Goal: Information Seeking & Learning: Learn about a topic

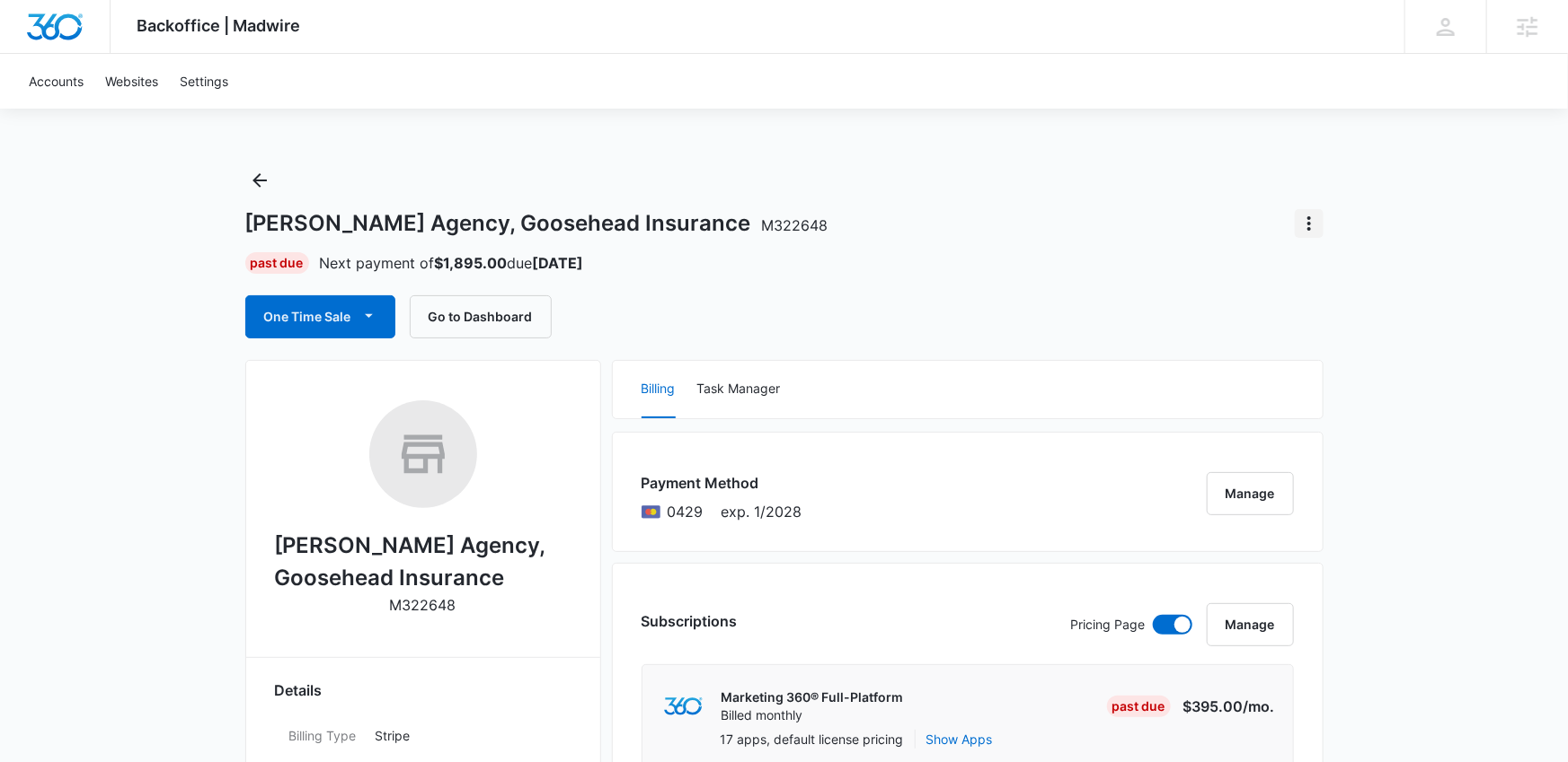
click at [1297, 211] on button "Actions" at bounding box center [1309, 223] width 29 height 29
click at [1320, 285] on button "Close Account" at bounding box center [1370, 274] width 149 height 27
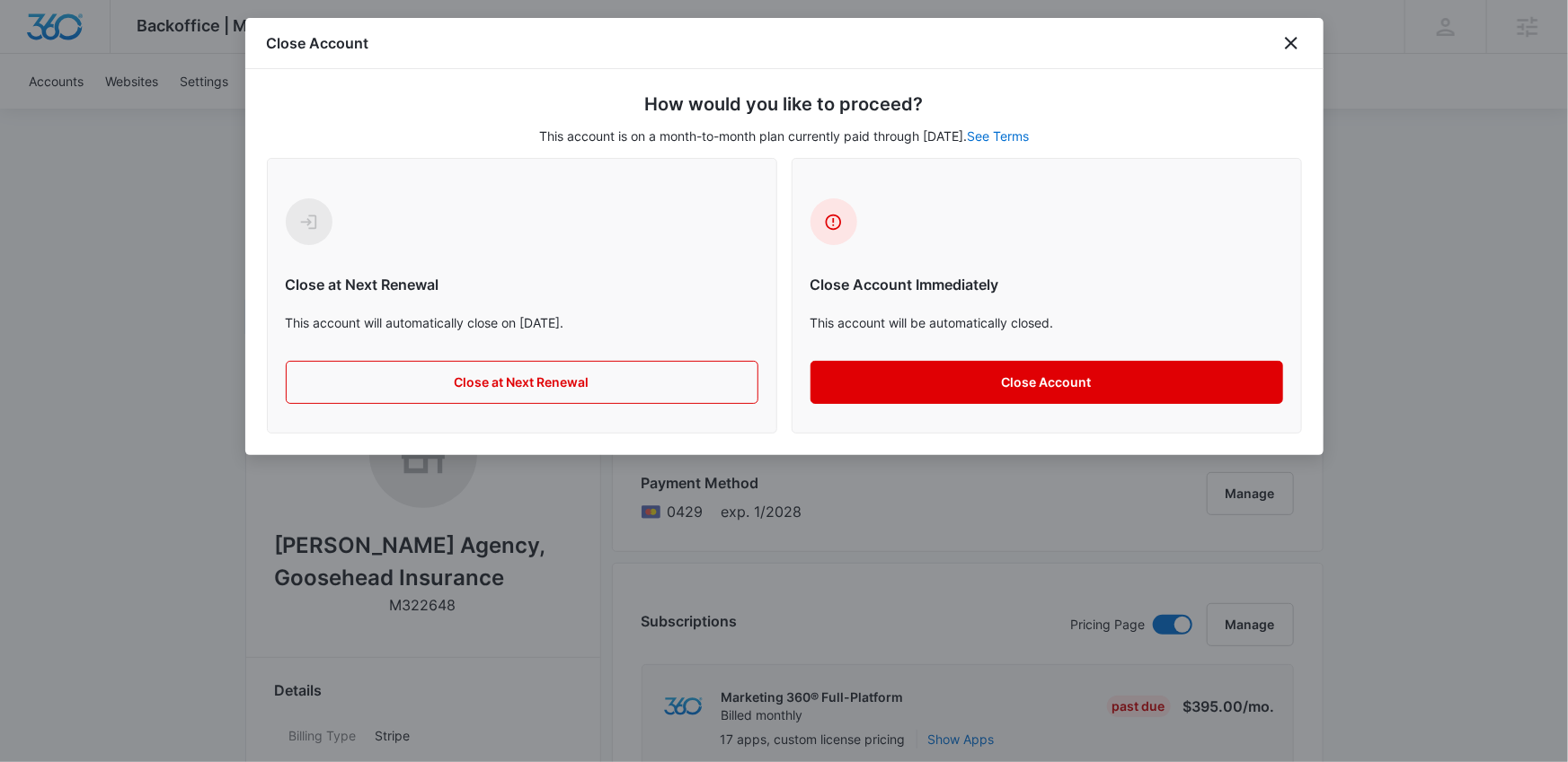
click at [910, 392] on button "Close Account" at bounding box center [1047, 383] width 472 height 43
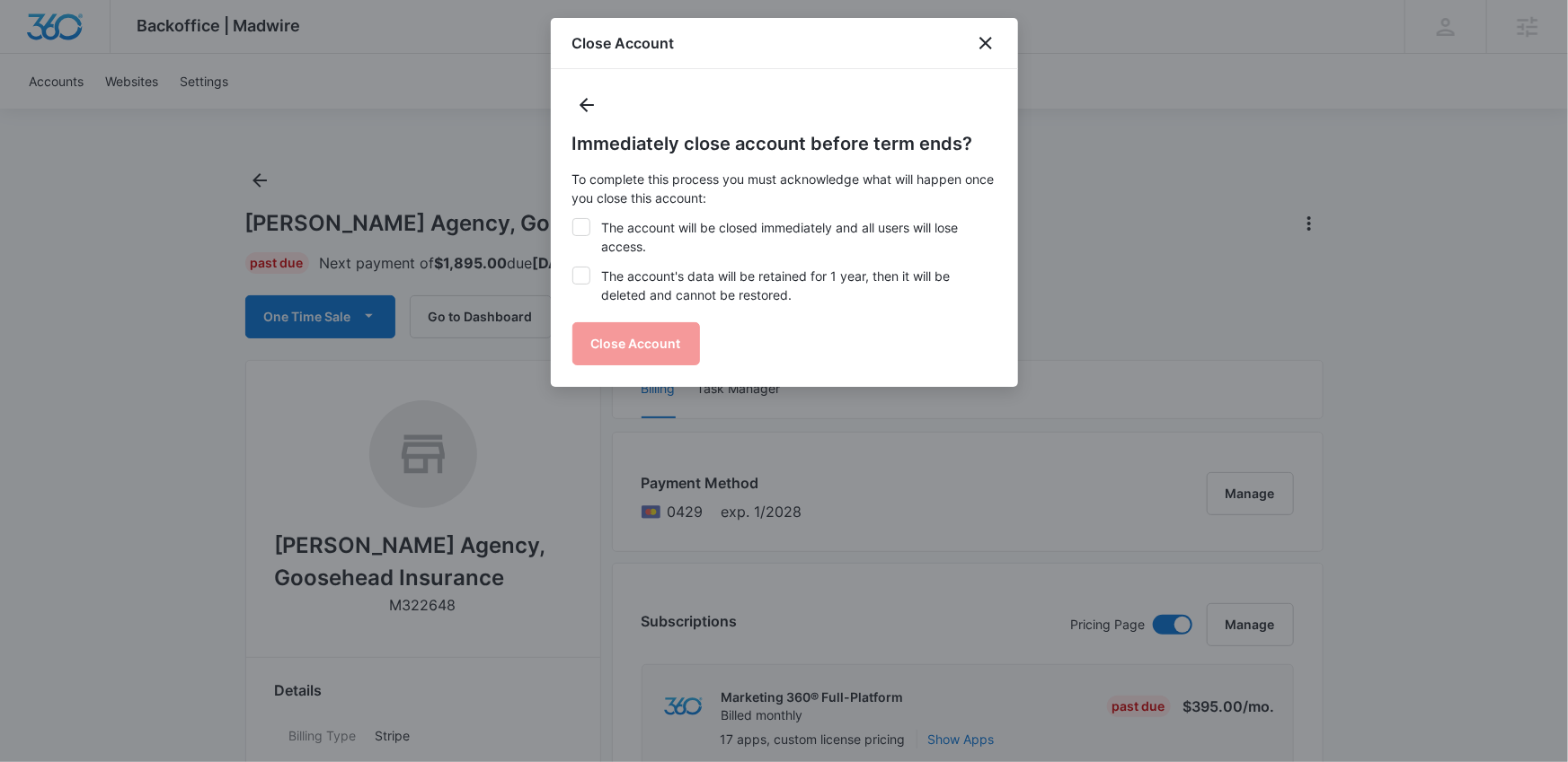
click at [583, 221] on icon at bounding box center [581, 227] width 16 height 16
click at [573, 219] on input "The account will be closed immediately and all users will lose access." at bounding box center [572, 218] width 1 height 1
checkbox input "true"
click at [584, 276] on icon at bounding box center [581, 275] width 16 height 16
click at [573, 267] on input "The account's data will be retained for 1 year, then it will be deleted and can…" at bounding box center [572, 267] width 1 height 1
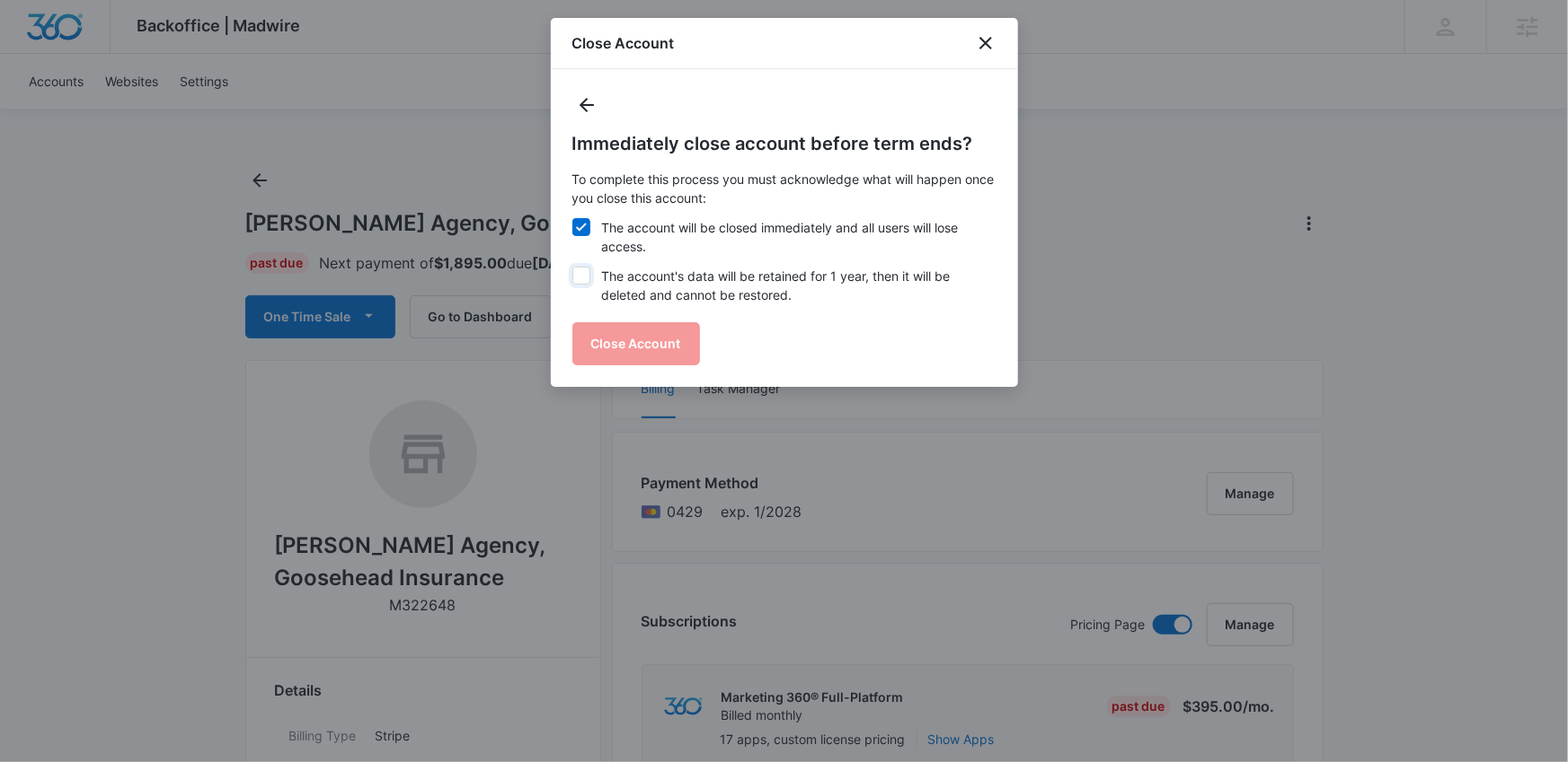
checkbox input "true"
click at [624, 342] on button "Close Account" at bounding box center [636, 344] width 128 height 43
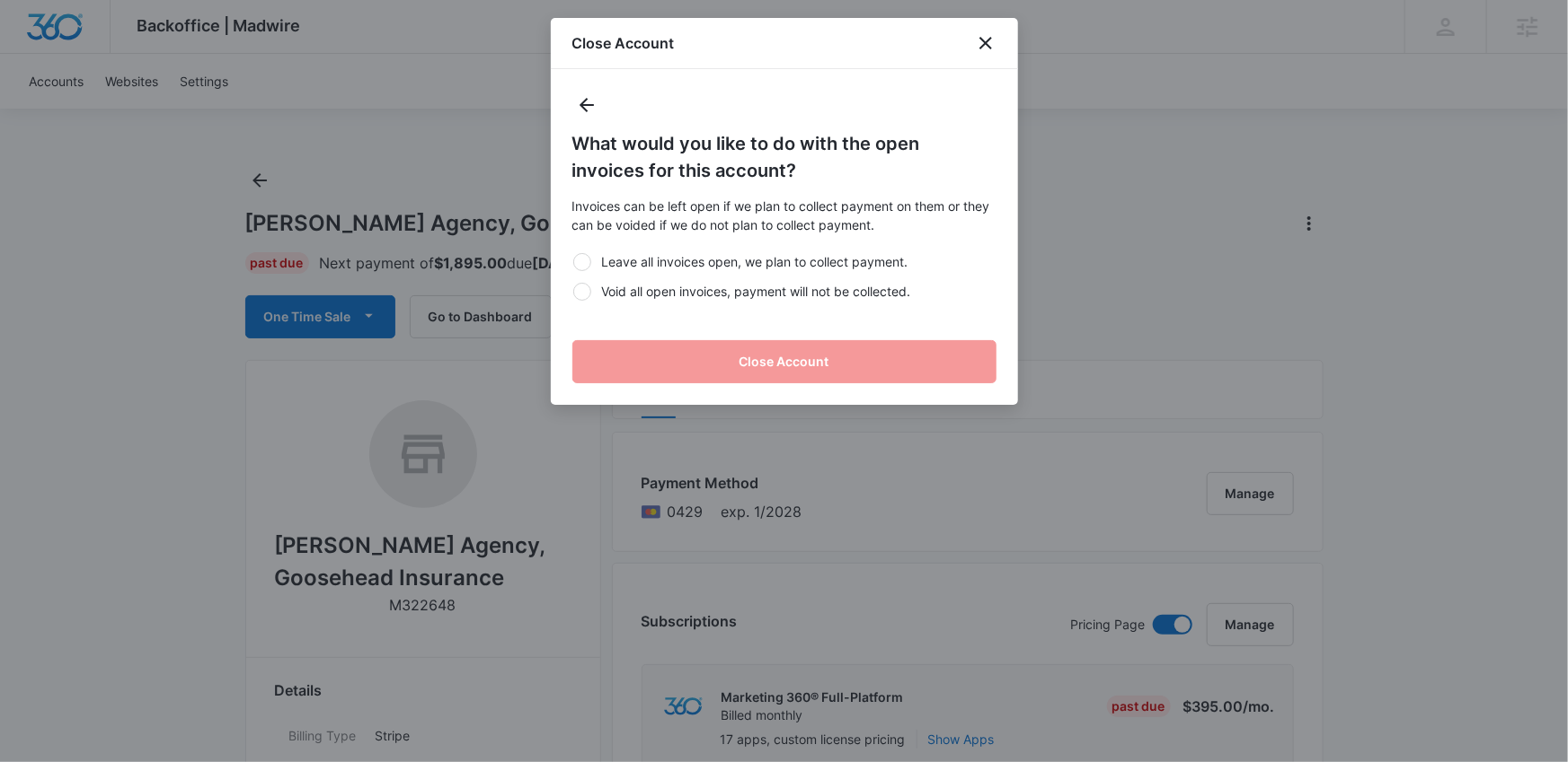
click at [624, 307] on div "Leave all invoices open, we plan to collect payment. Void all open invoices, pa…" at bounding box center [784, 277] width 424 height 70
click at [643, 297] on label "Void all open invoices, payment will not be collected." at bounding box center [784, 292] width 424 height 19
click at [573, 292] on input "Void all open invoices, payment will not be collected." at bounding box center [572, 291] width 1 height 1
radio input "true"
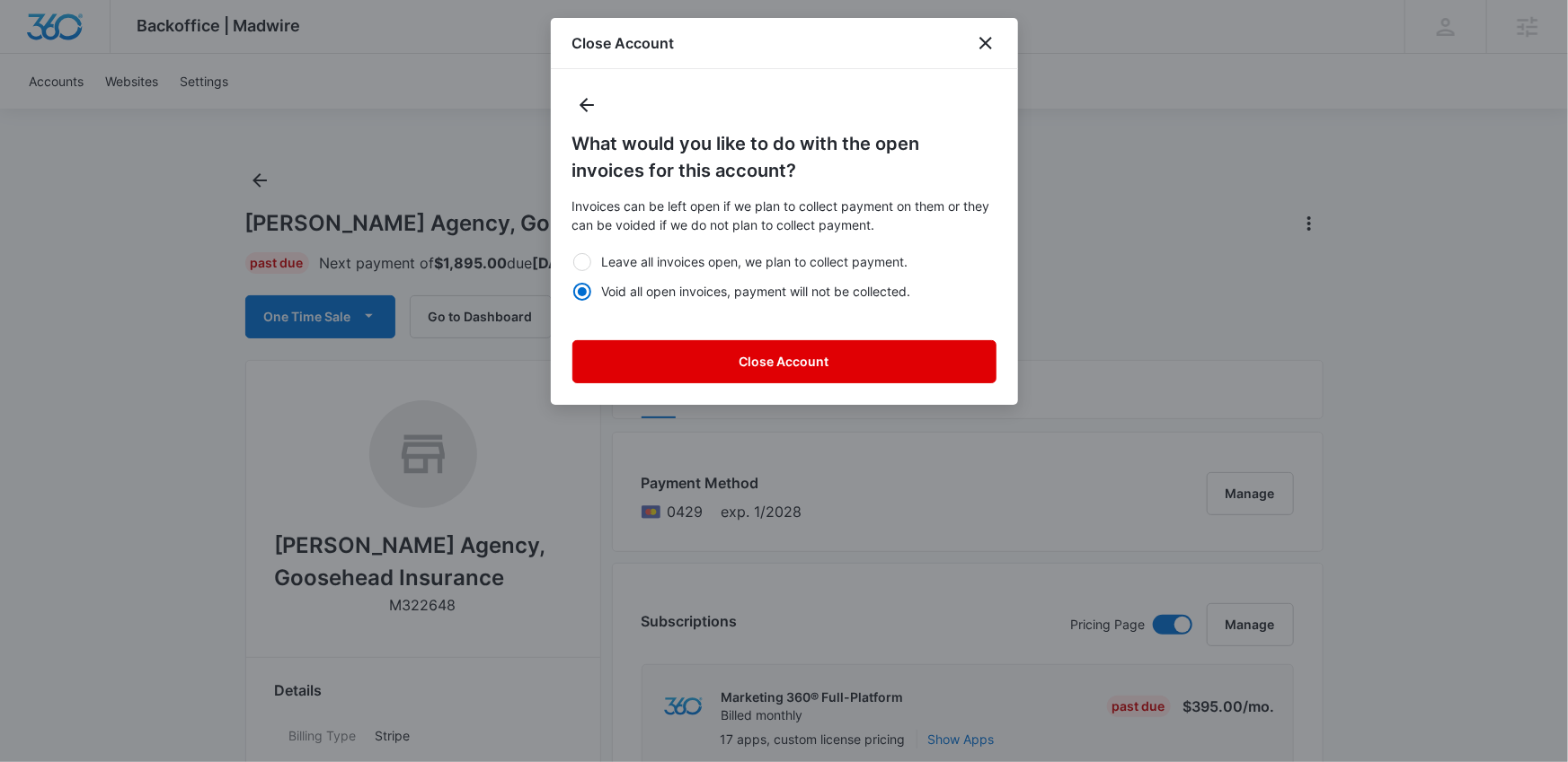
click at [670, 357] on button "Close Account" at bounding box center [784, 362] width 424 height 43
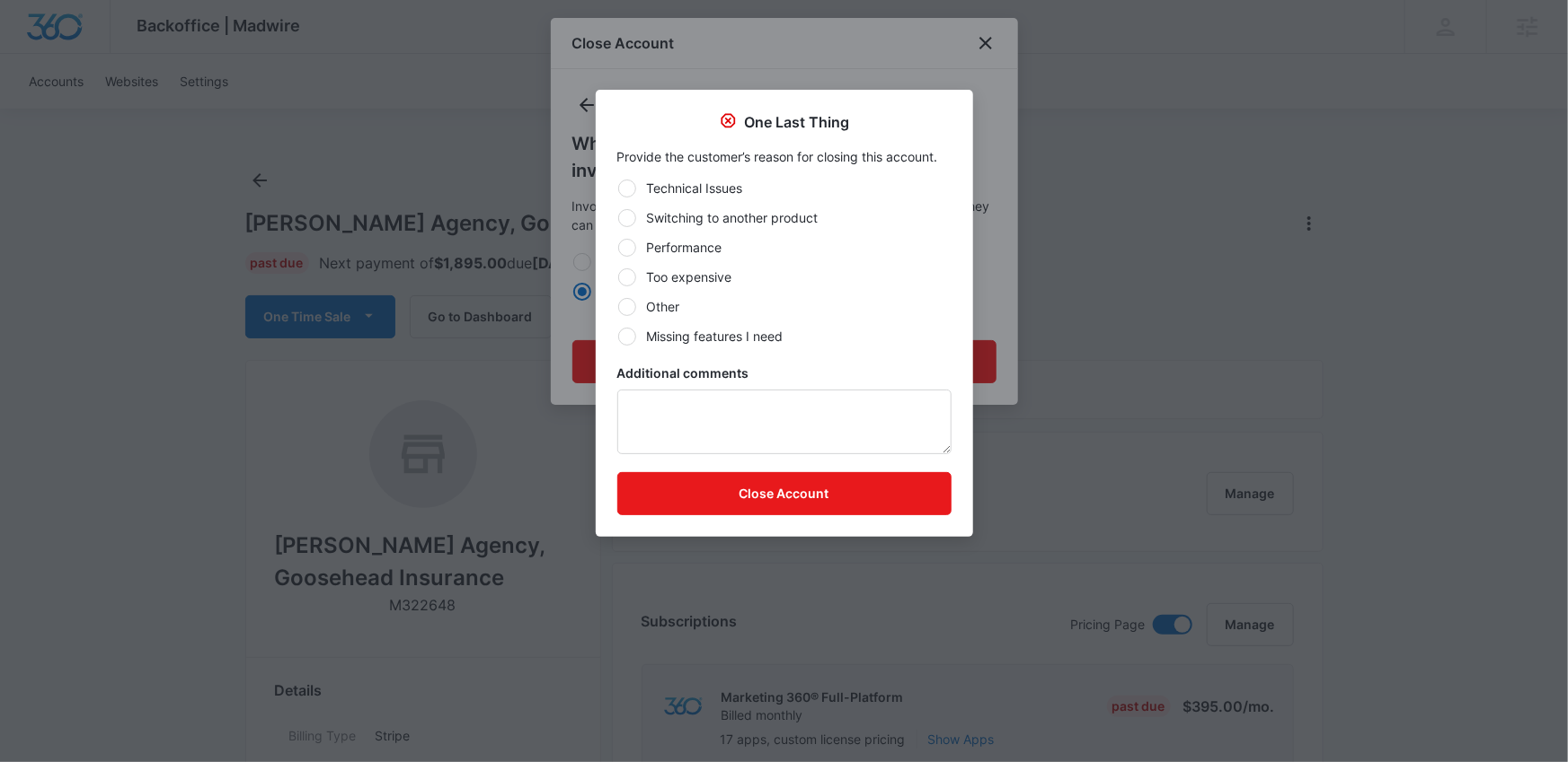
click at [702, 247] on label "Performance" at bounding box center [784, 247] width 334 height 19
click at [618, 247] on input "Performance" at bounding box center [617, 247] width 1 height 1
radio input "true"
click at [731, 480] on button "Close Account" at bounding box center [784, 494] width 334 height 43
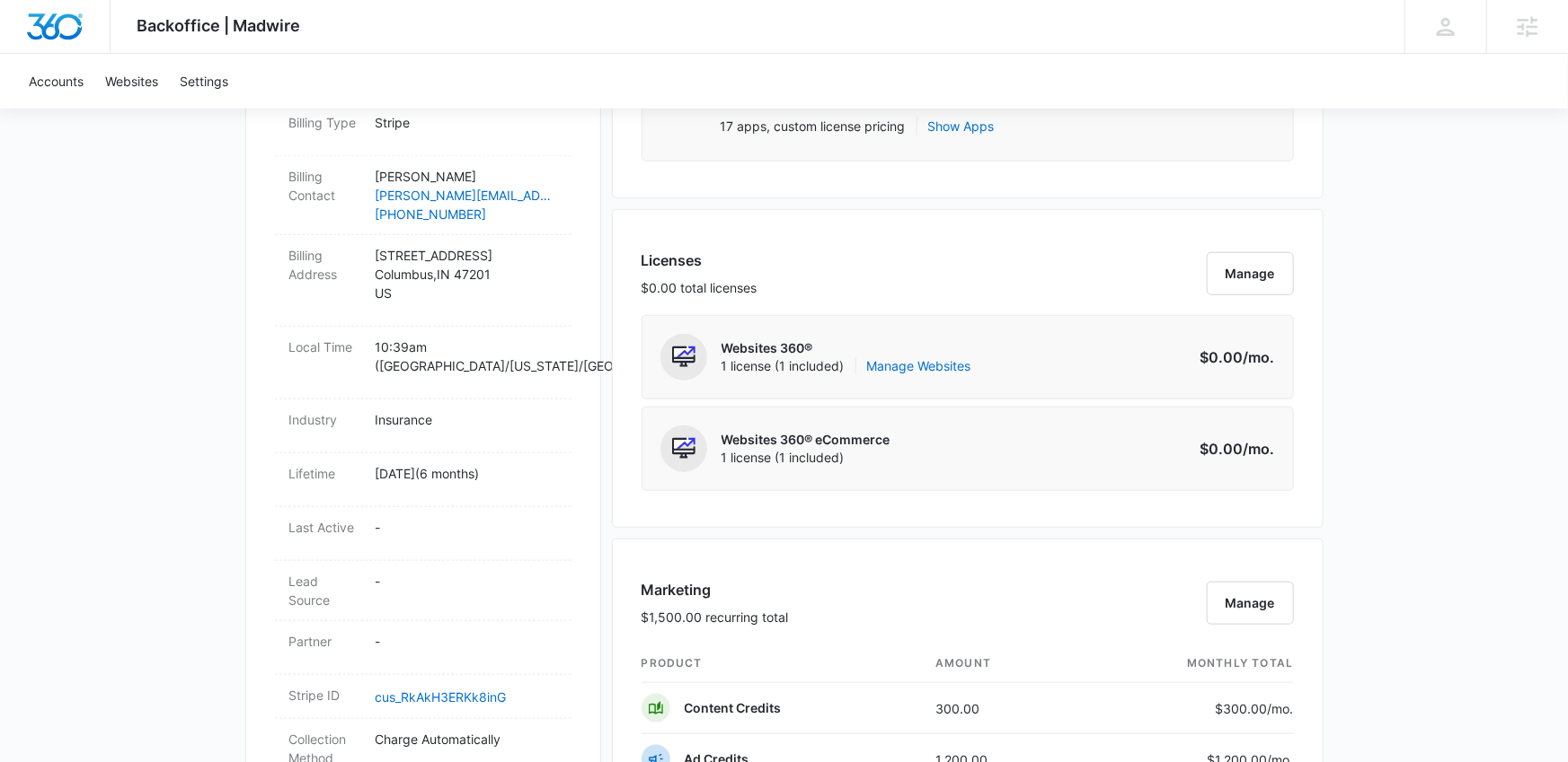
scroll to position [600, 0]
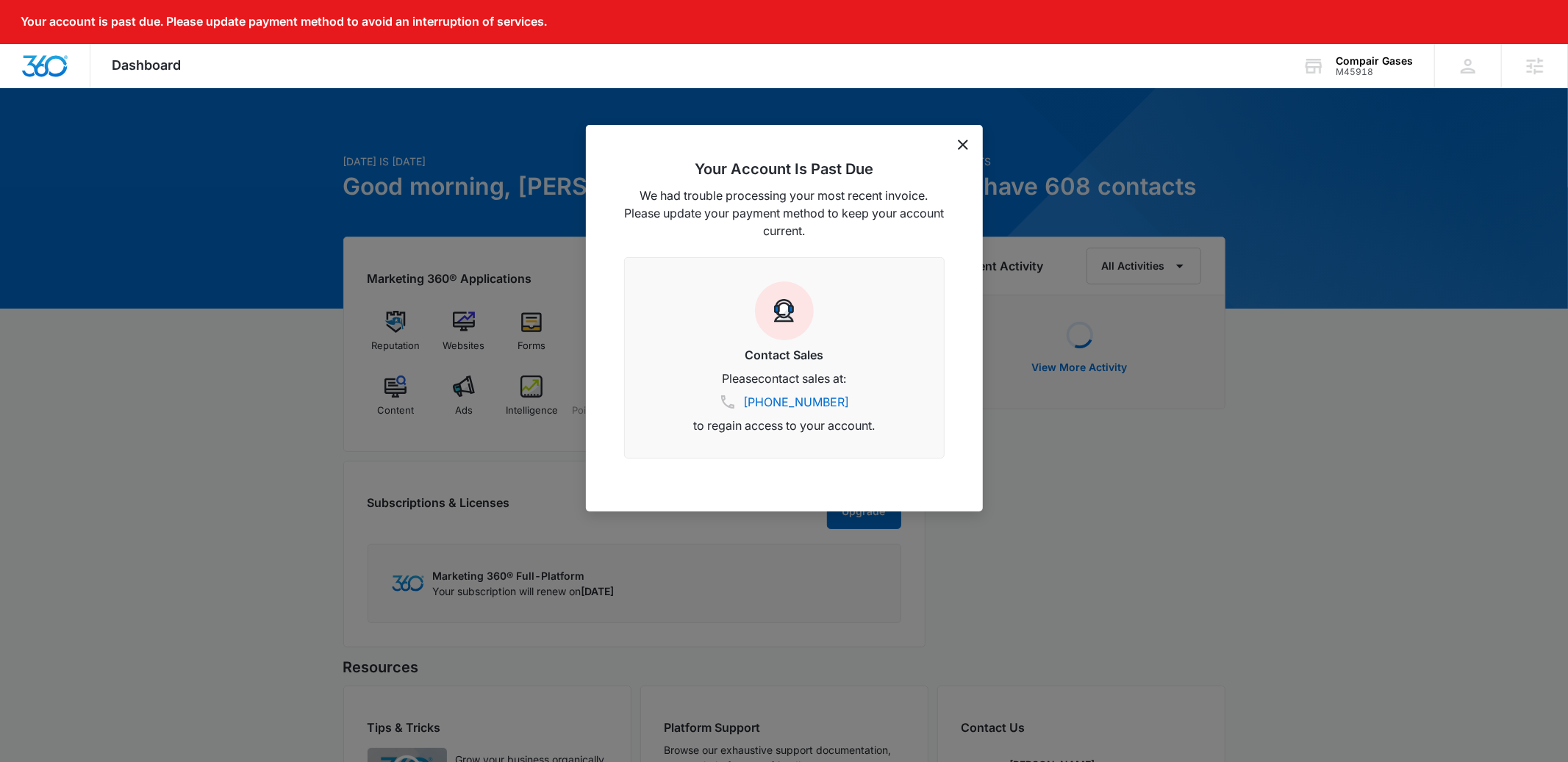
click at [966, 139] on icon "dismiss this dialog" at bounding box center [963, 144] width 10 height 10
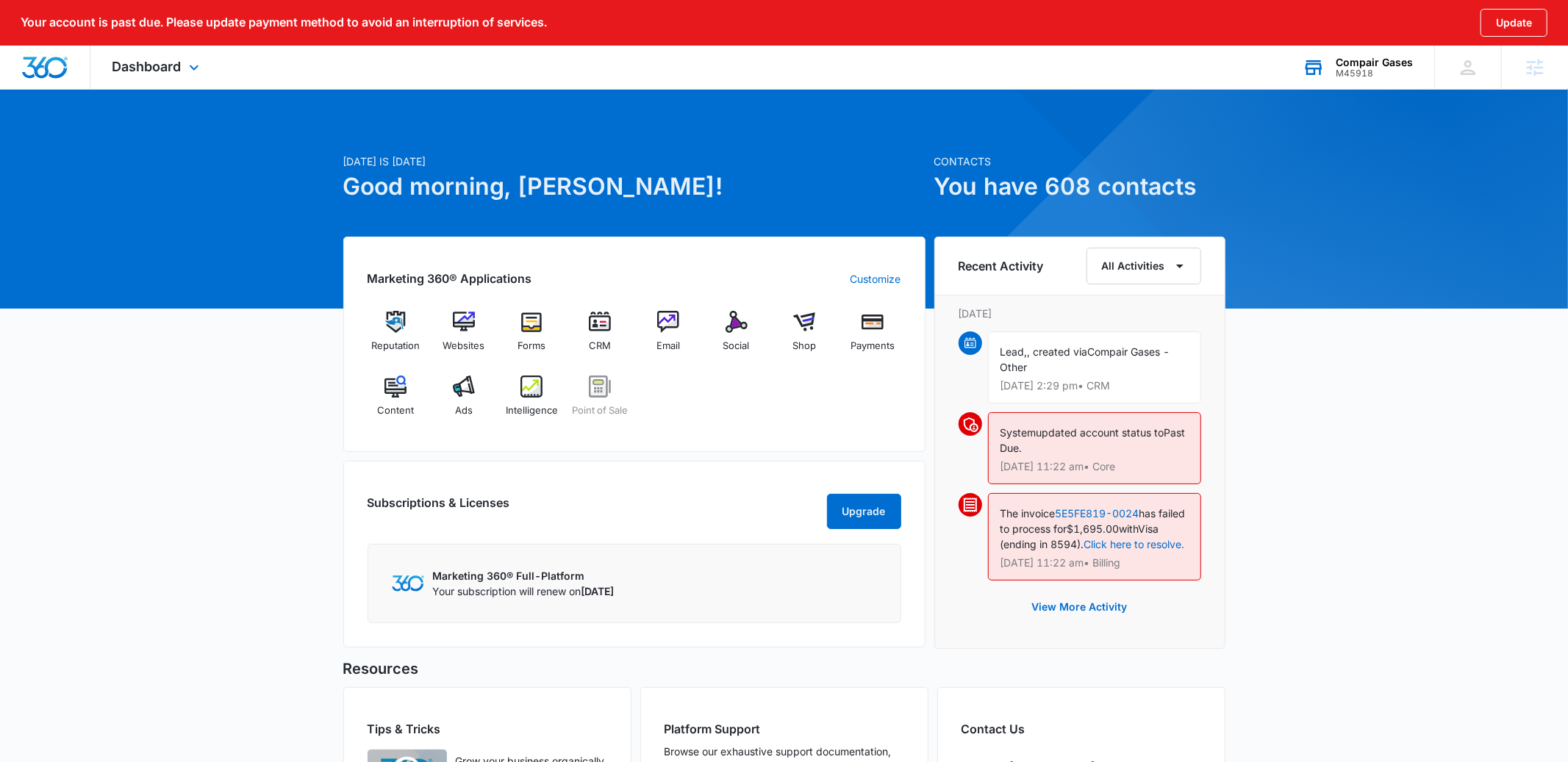
click at [1322, 70] on icon at bounding box center [1314, 68] width 22 height 22
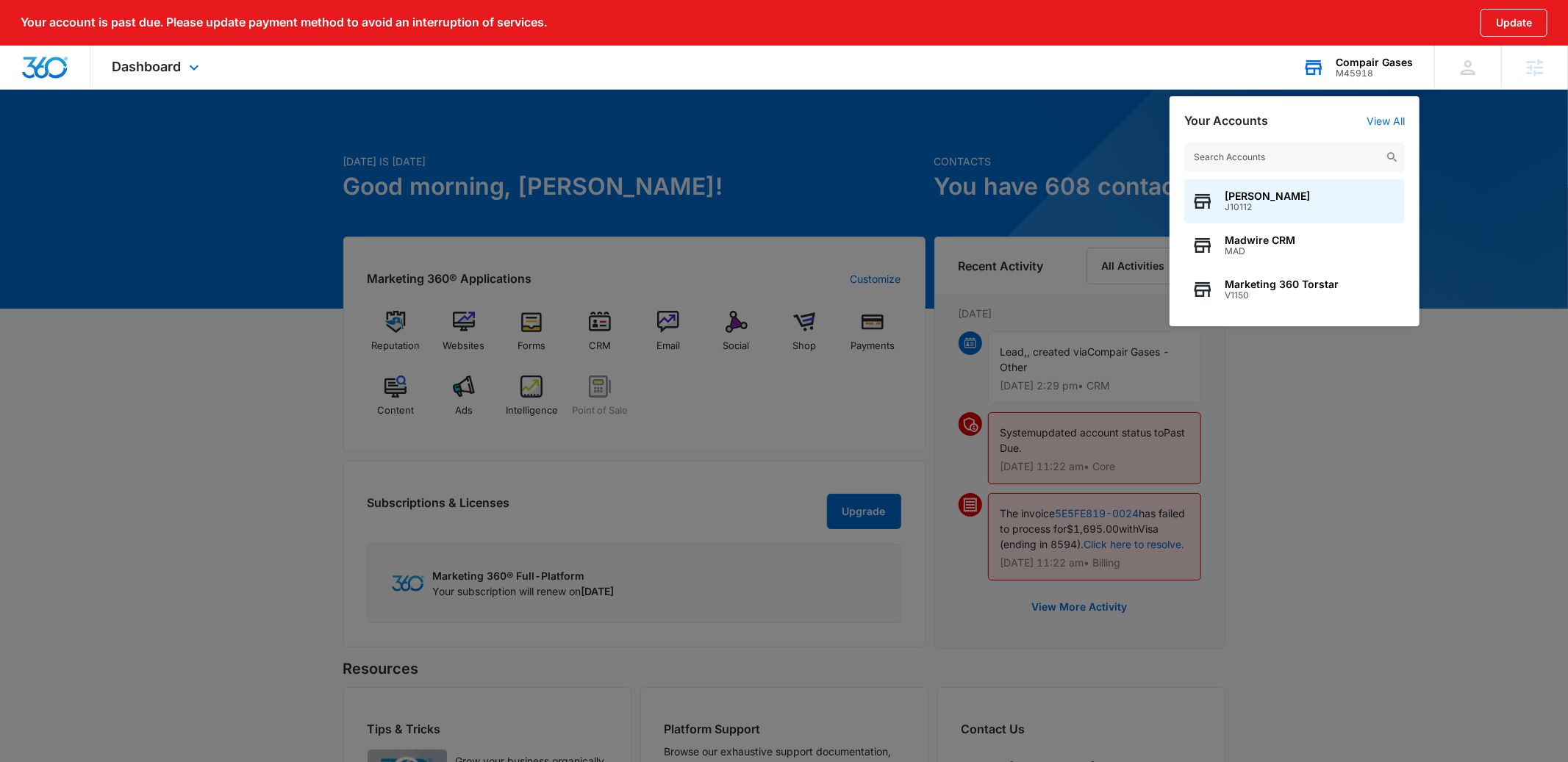
click at [1230, 154] on input "text" at bounding box center [1295, 157] width 220 height 29
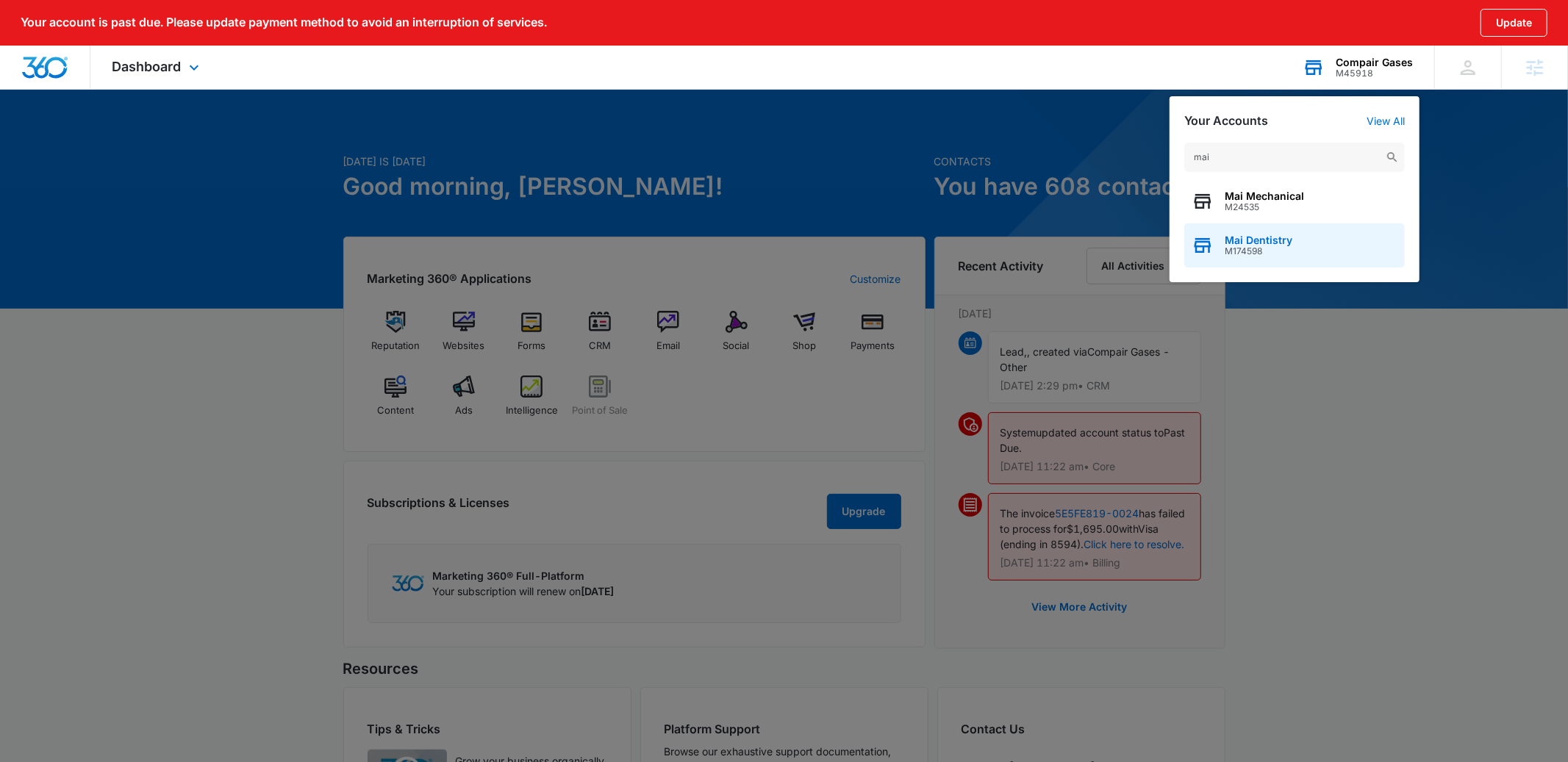
type input "mai"
click at [1240, 235] on span "Mai Dentistry" at bounding box center [1258, 240] width 68 height 12
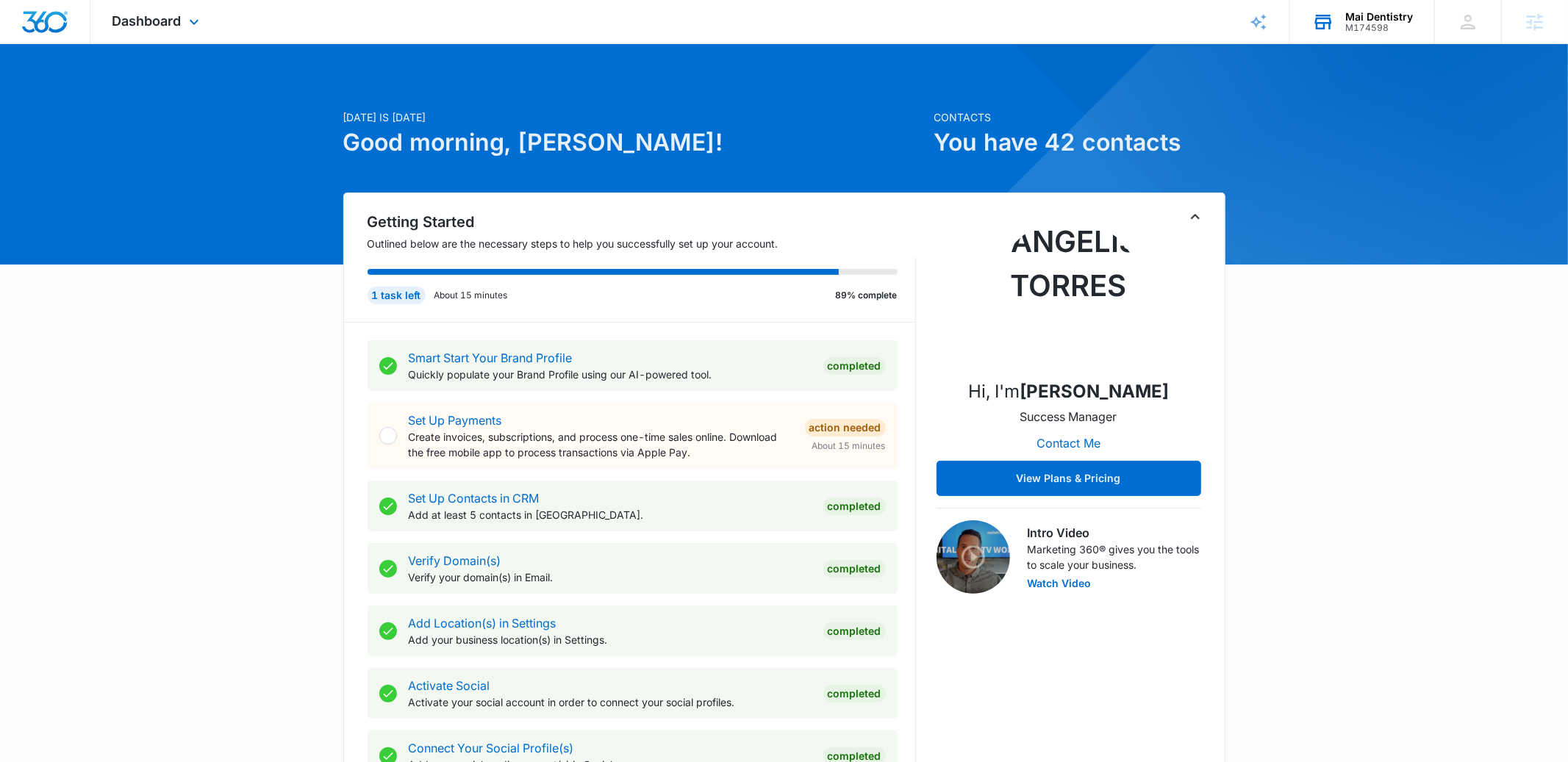
click at [1204, 219] on div "Getting Started Outlined below are the necessary steps to help you successfully…" at bounding box center [785, 566] width 883 height 747
click at [1197, 215] on icon "Toggle Collapse" at bounding box center [1195, 216] width 18 height 18
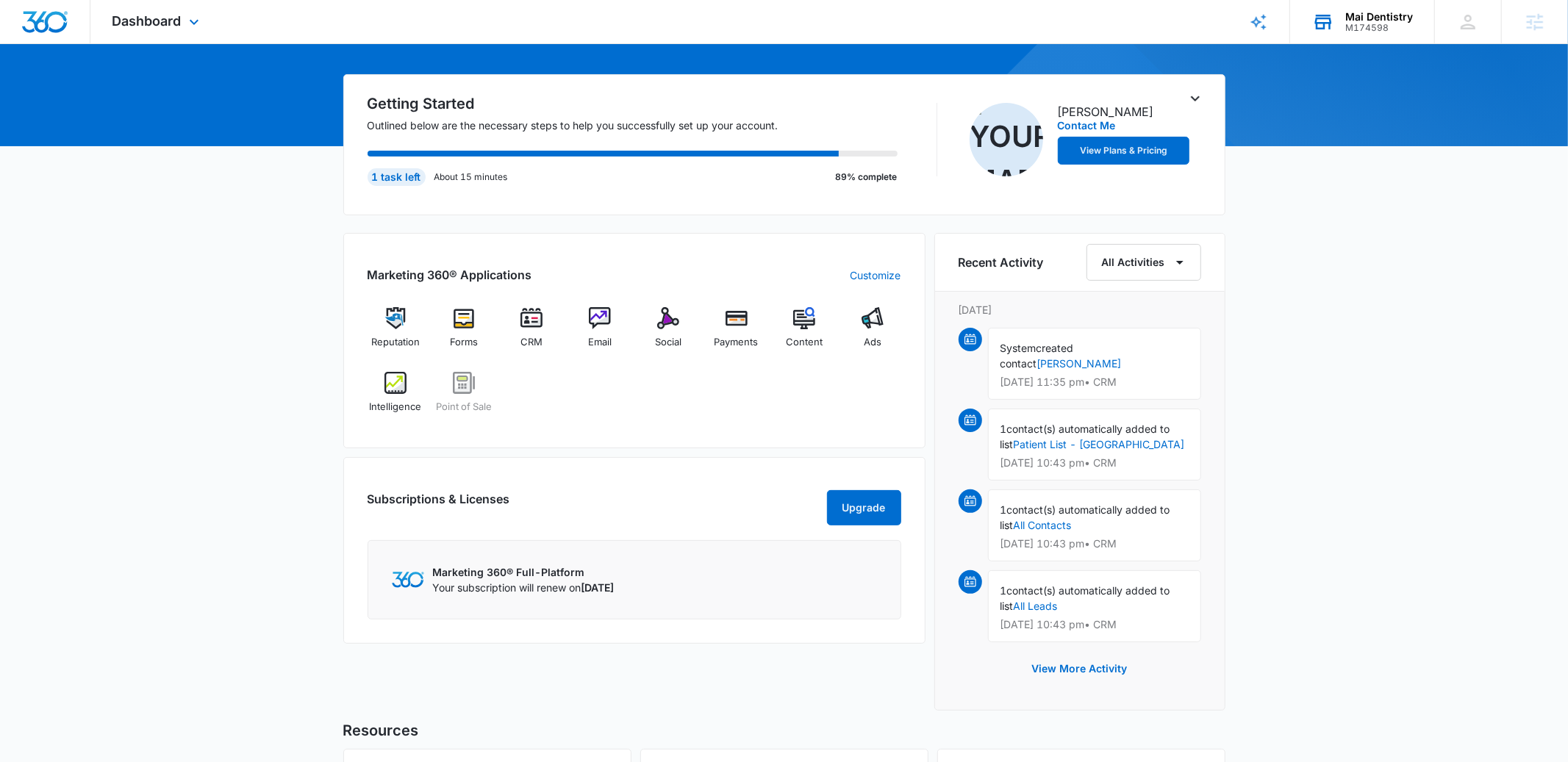
scroll to position [119, 0]
click at [632, 405] on div "Reputation Forms CRM Email Social Payments Content Ads Intelligence Point of Sa…" at bounding box center [634, 365] width 534 height 117
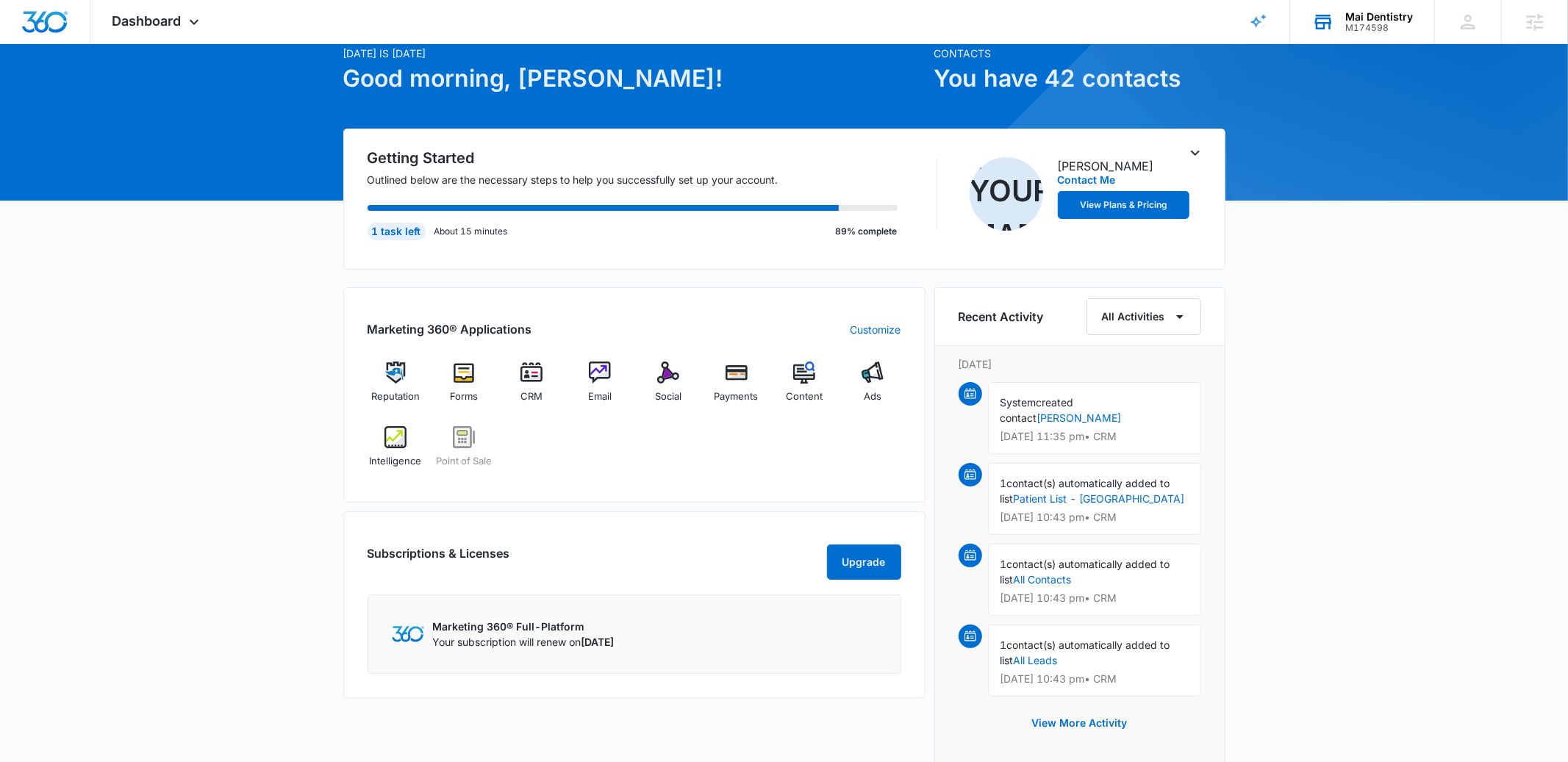
scroll to position [69, 0]
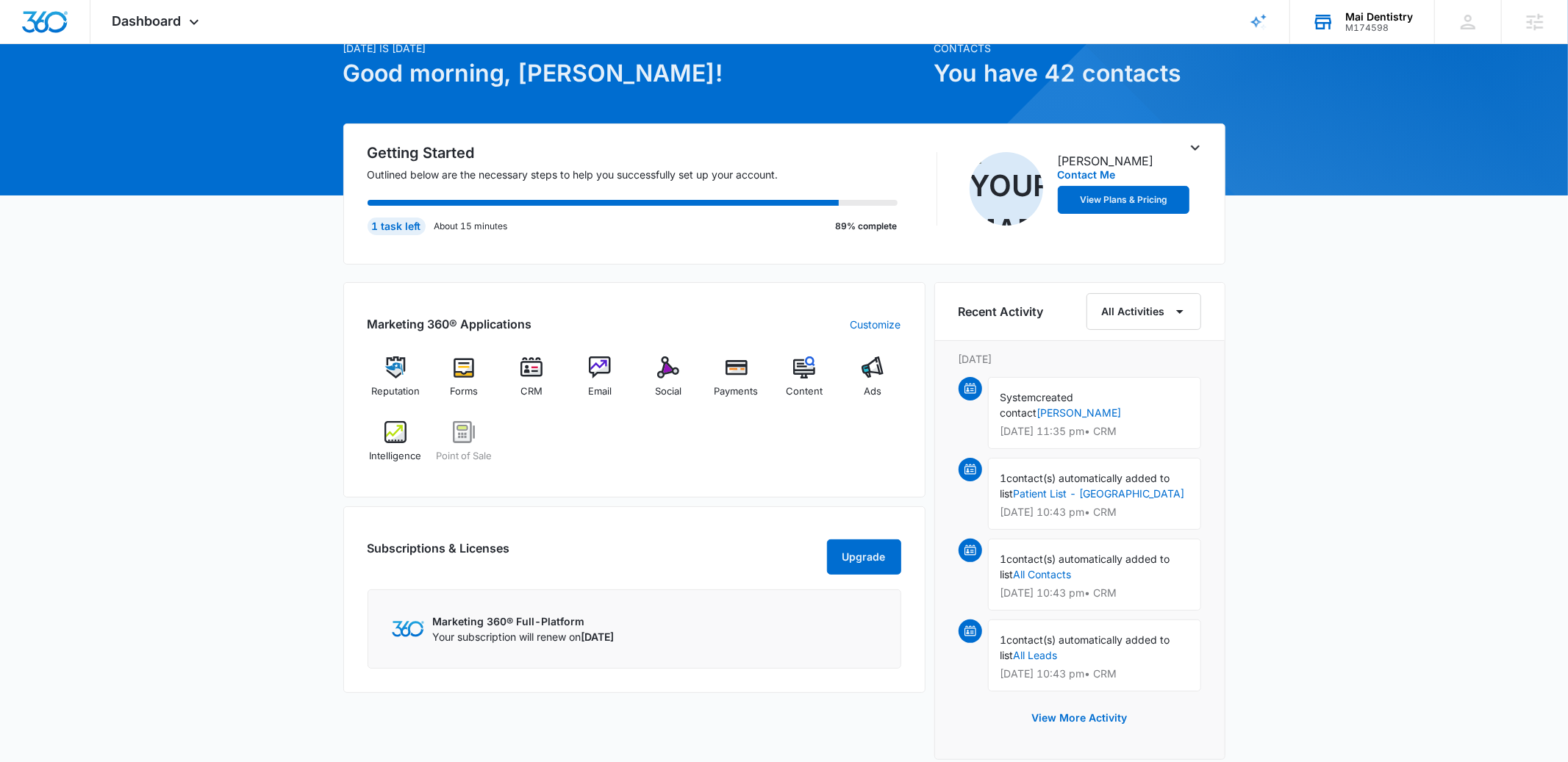
click at [727, 423] on div "Reputation Forms CRM Email Social Payments Content Ads Intelligence Point of Sa…" at bounding box center [634, 415] width 534 height 117
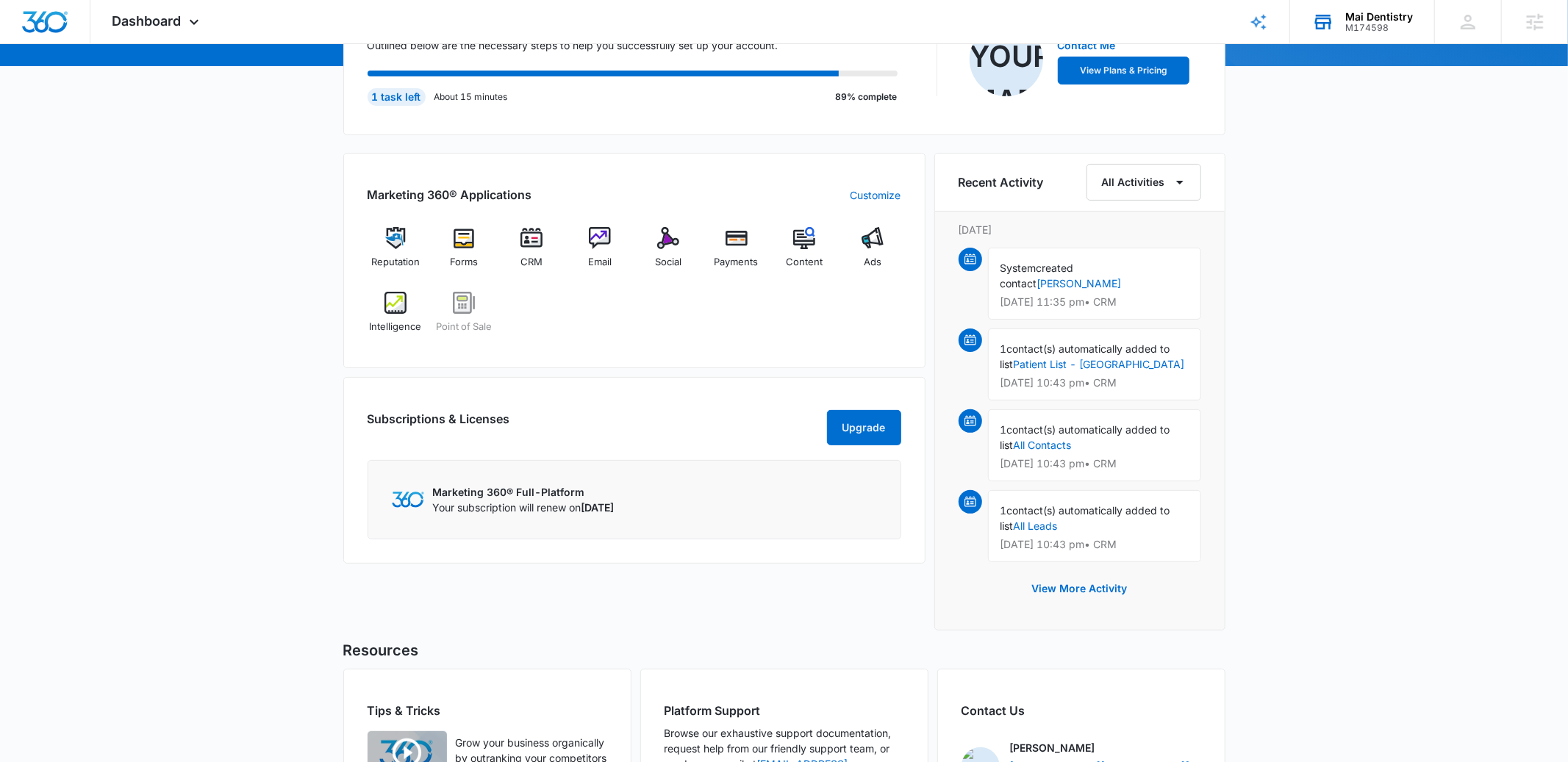
scroll to position [200, 0]
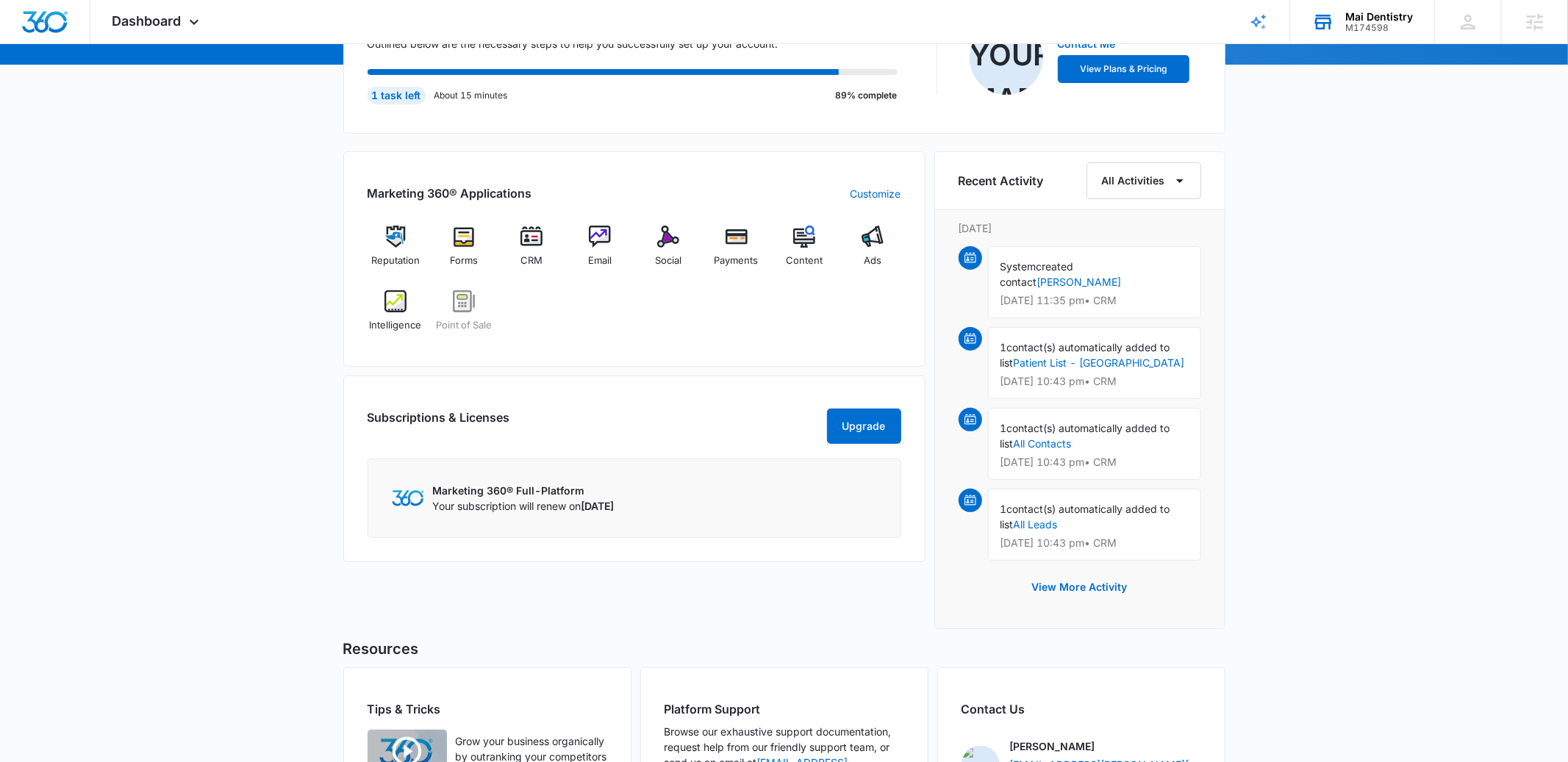
click at [565, 343] on div "Reputation Forms CRM Email Social Payments Content Ads Intelligence Point of Sa…" at bounding box center [634, 284] width 534 height 117
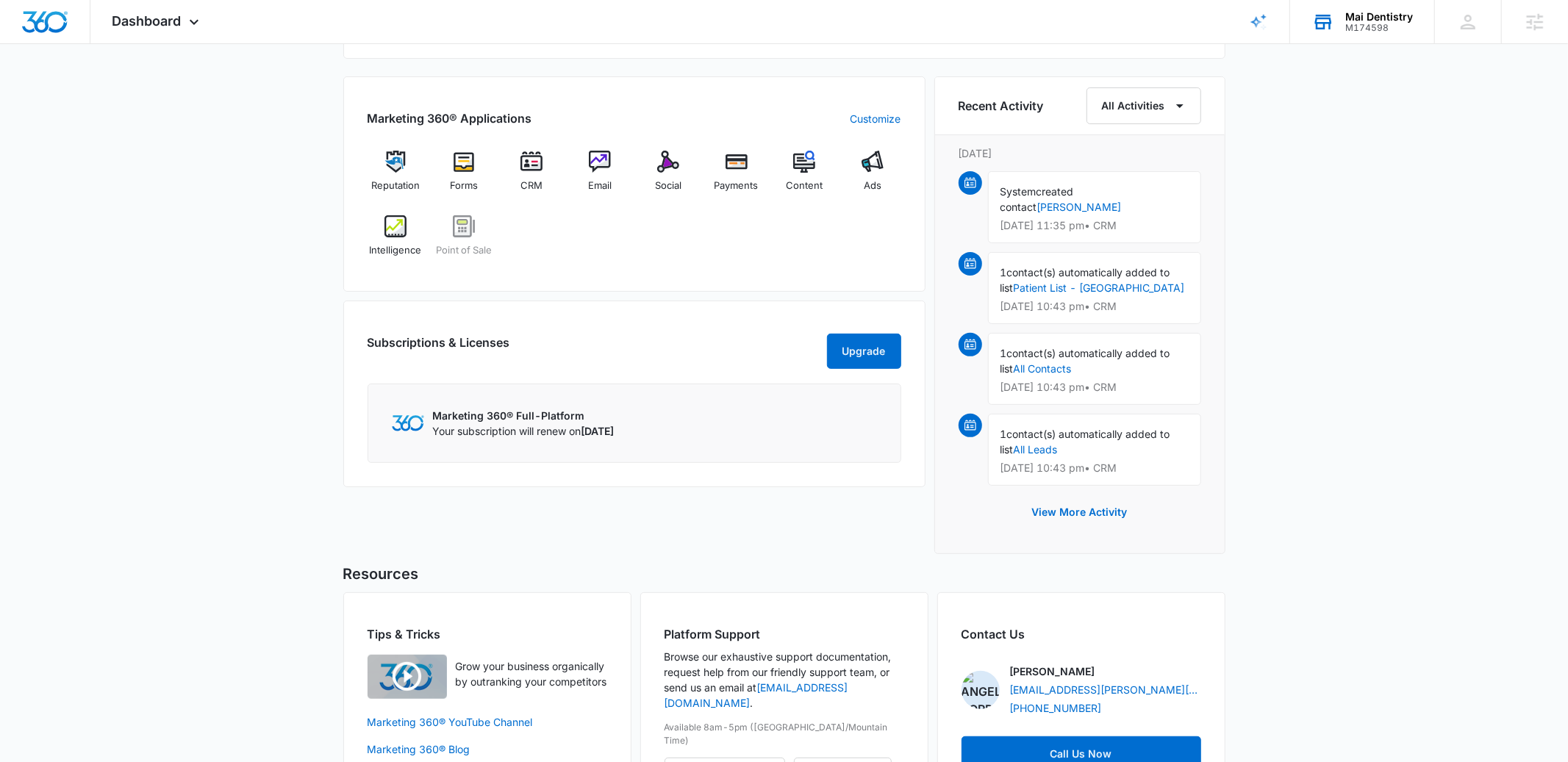
scroll to position [278, 0]
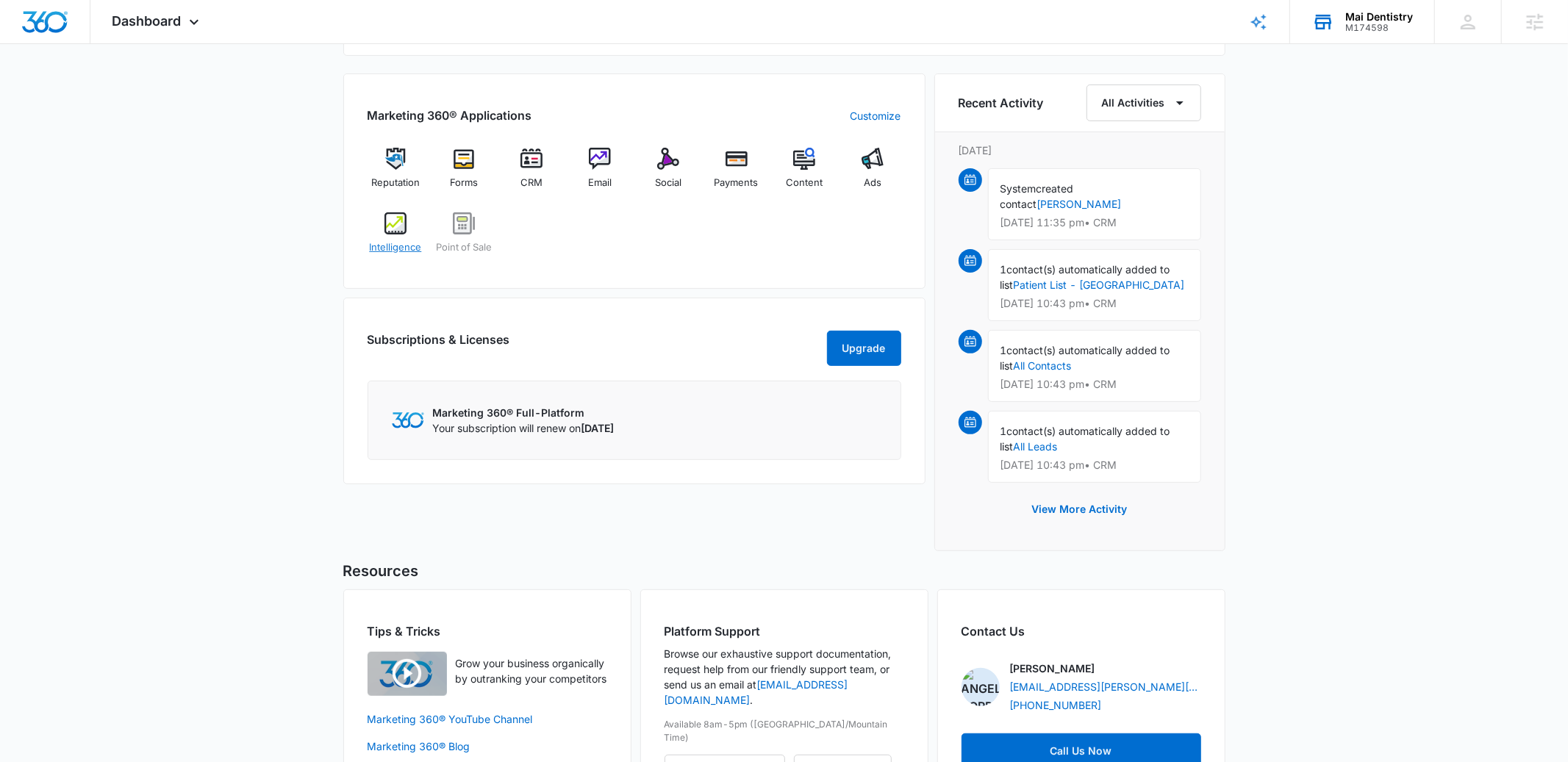
click at [394, 245] on span "Intelligence" at bounding box center [395, 247] width 52 height 15
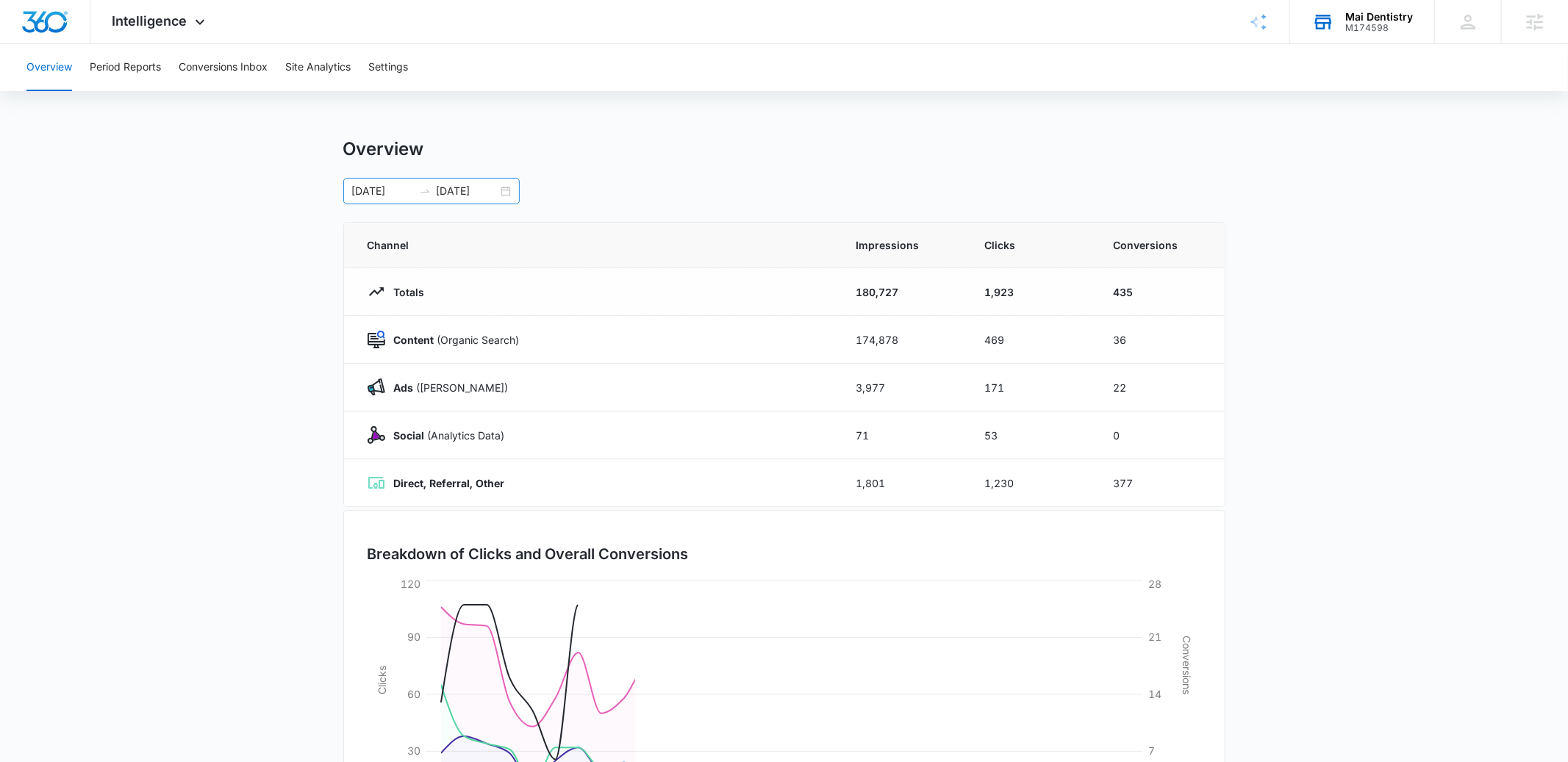
click at [514, 185] on div "07/29/2025 08/28/2025" at bounding box center [431, 191] width 176 height 26
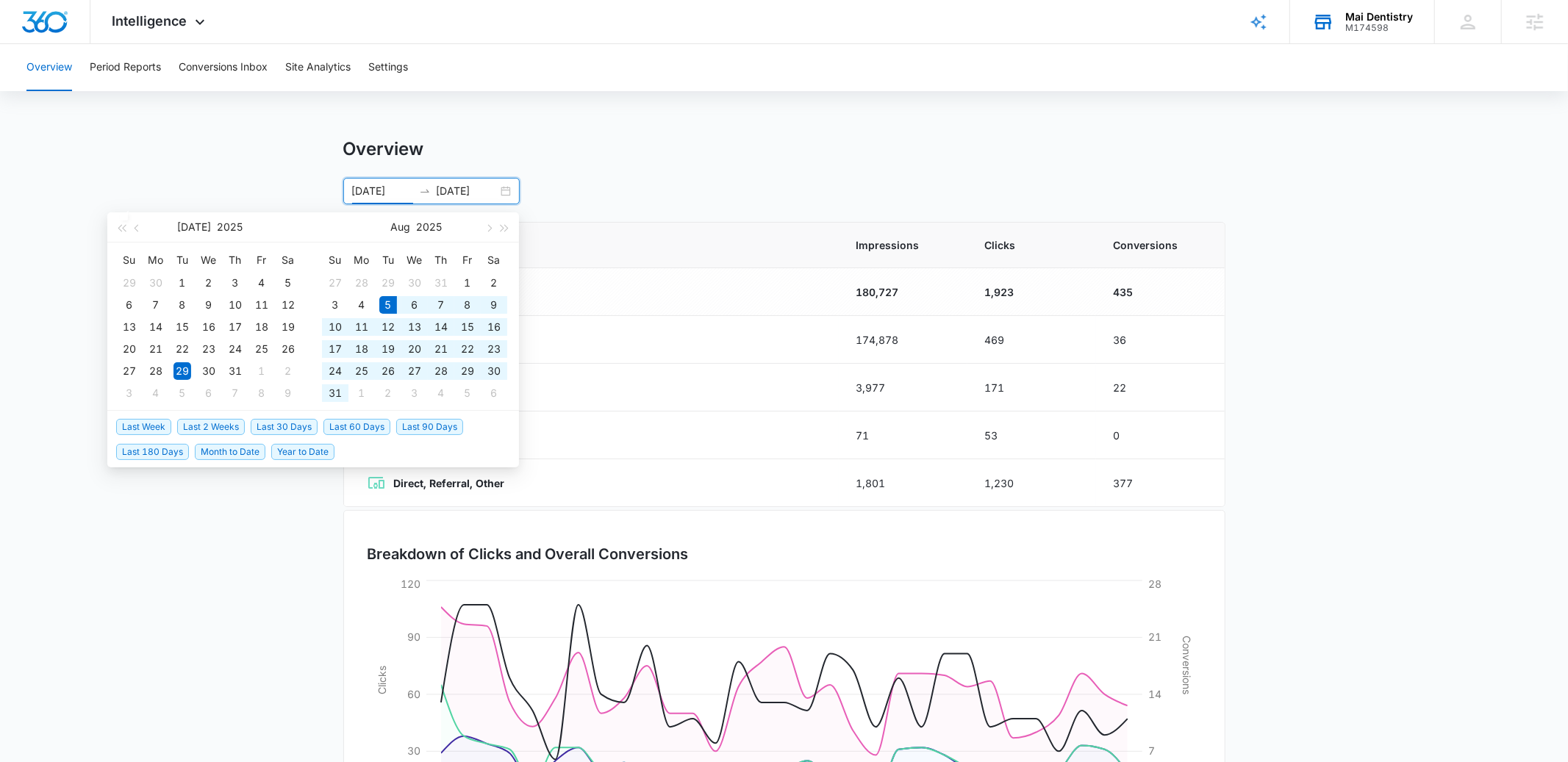
click at [277, 428] on span "Last 30 Days" at bounding box center [284, 426] width 67 height 16
type input "08/05/2025"
type input "09/04/2025"
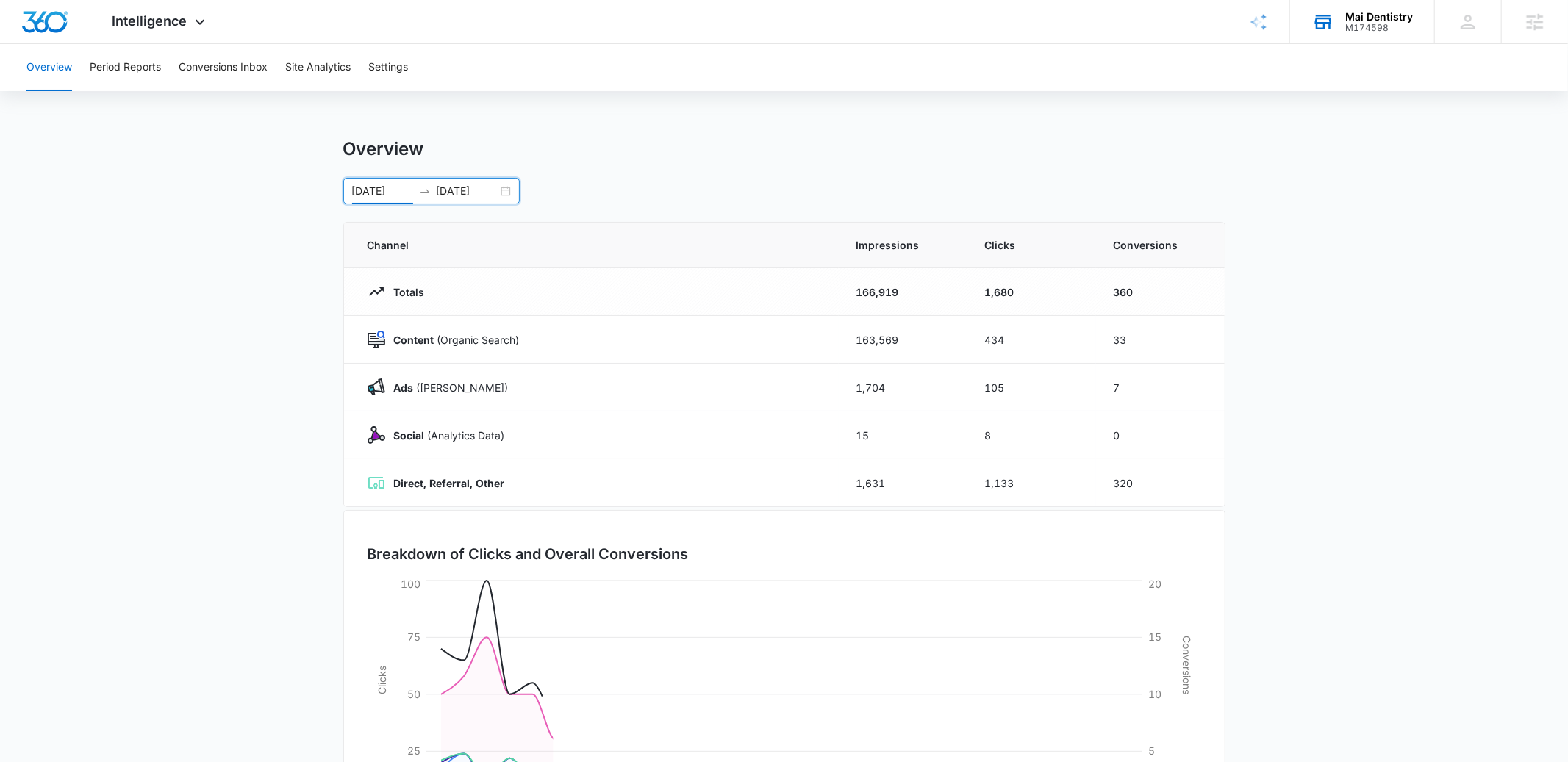
click at [580, 164] on div "Overview 08/05/2025 09/04/2025 Aug 2025 Su Mo Tu We Th Fr Sa 27 28 29 30 31 1 2…" at bounding box center [785, 171] width 883 height 66
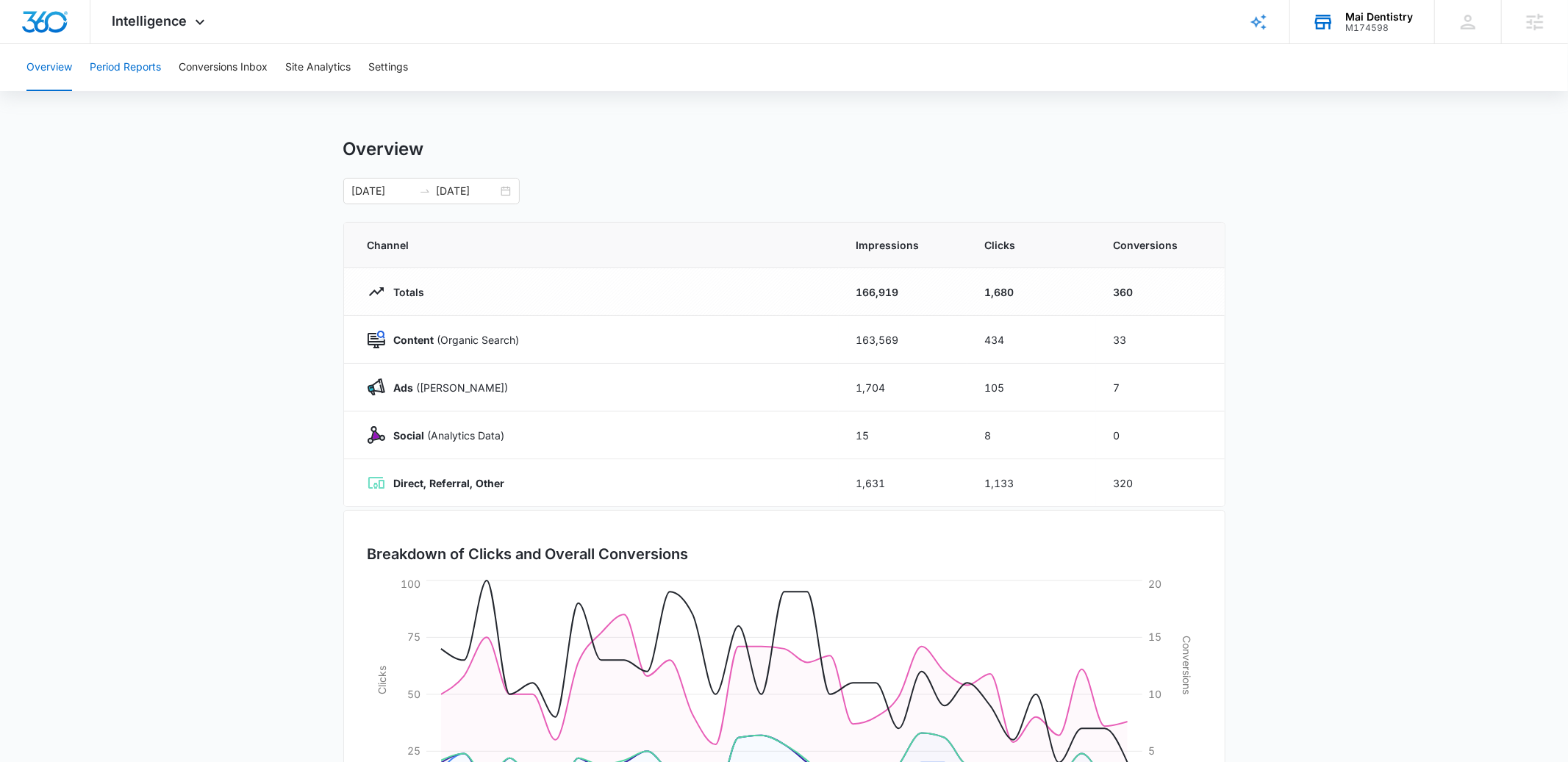
click at [138, 55] on button "Period Reports" at bounding box center [125, 67] width 72 height 47
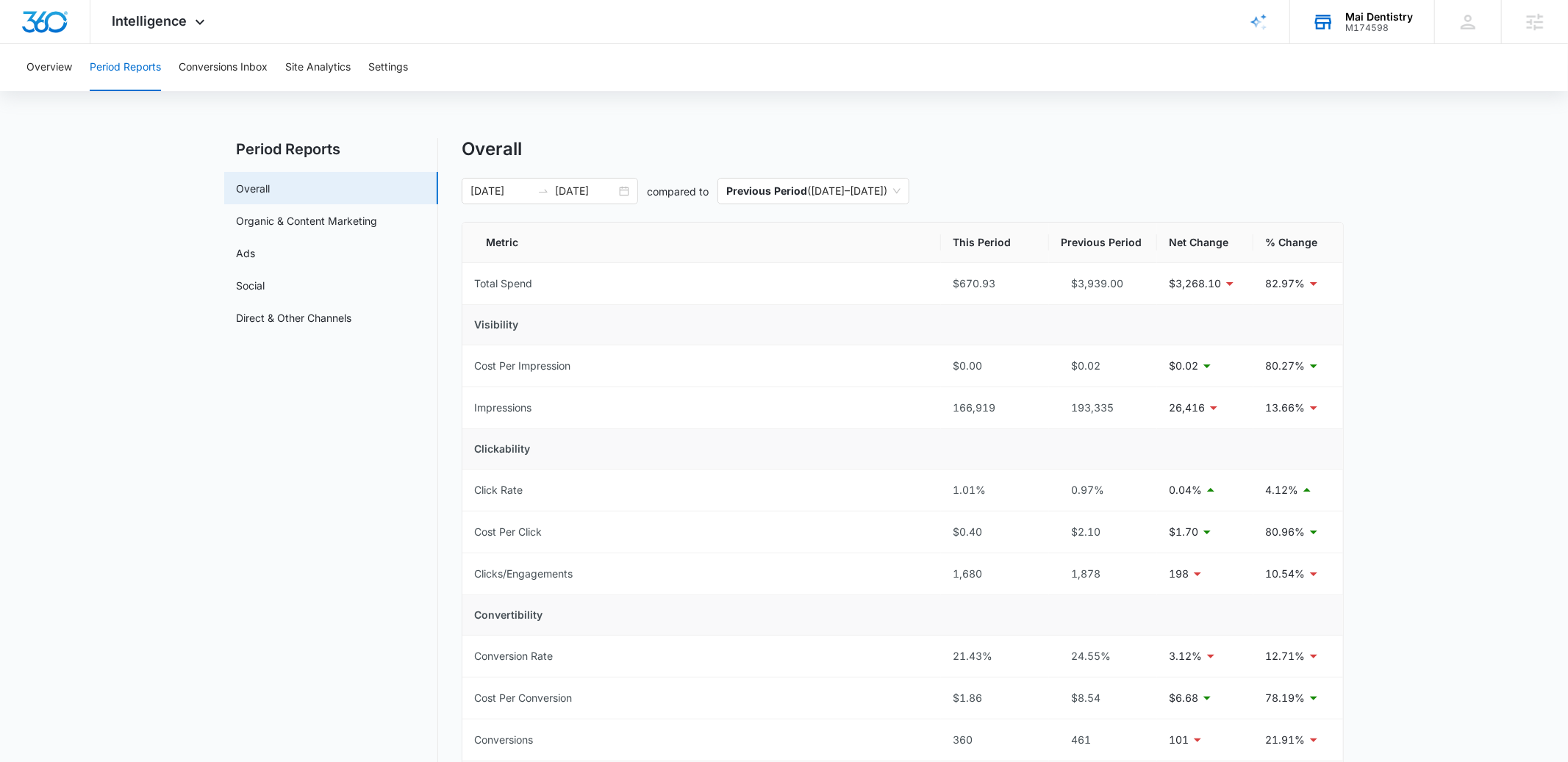
click at [159, 496] on main "Period Reports Overall Organic & Content Marketing Ads Social Direct & Other Ch…" at bounding box center [784, 714] width 1568 height 1153
click at [261, 69] on button "Conversions Inbox" at bounding box center [223, 67] width 89 height 47
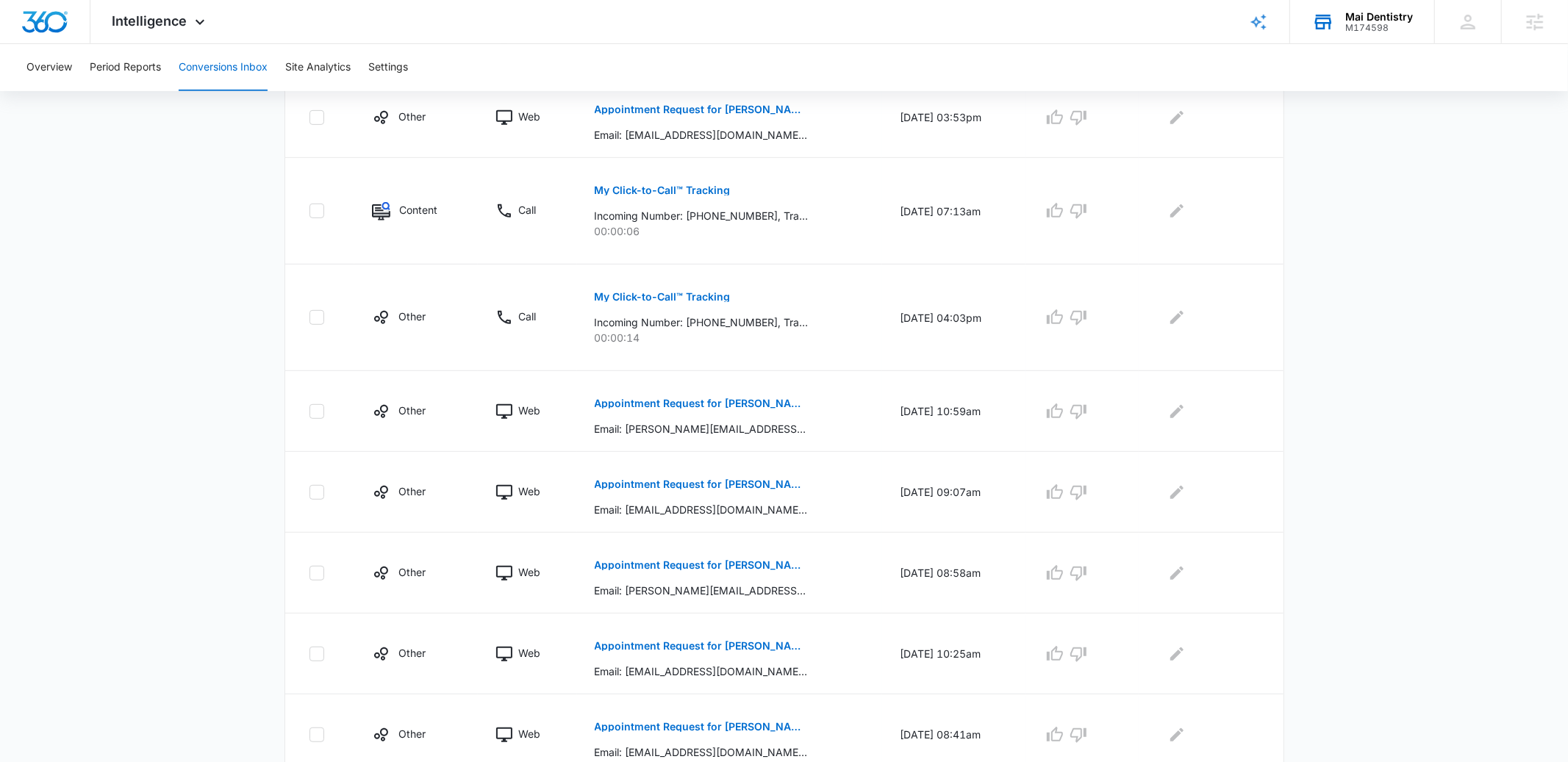
scroll to position [607, 0]
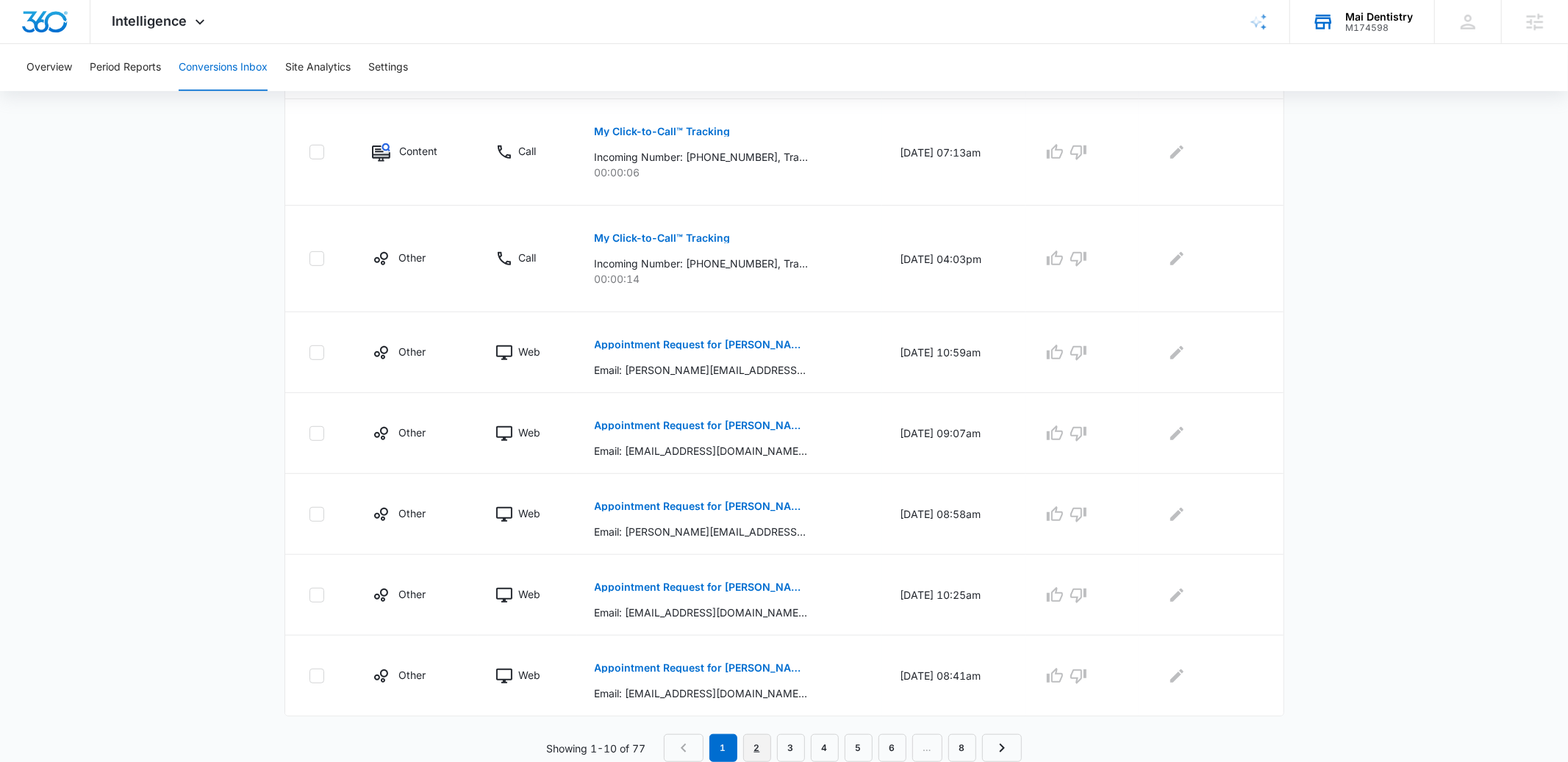
click at [759, 741] on link "2" at bounding box center [757, 748] width 28 height 28
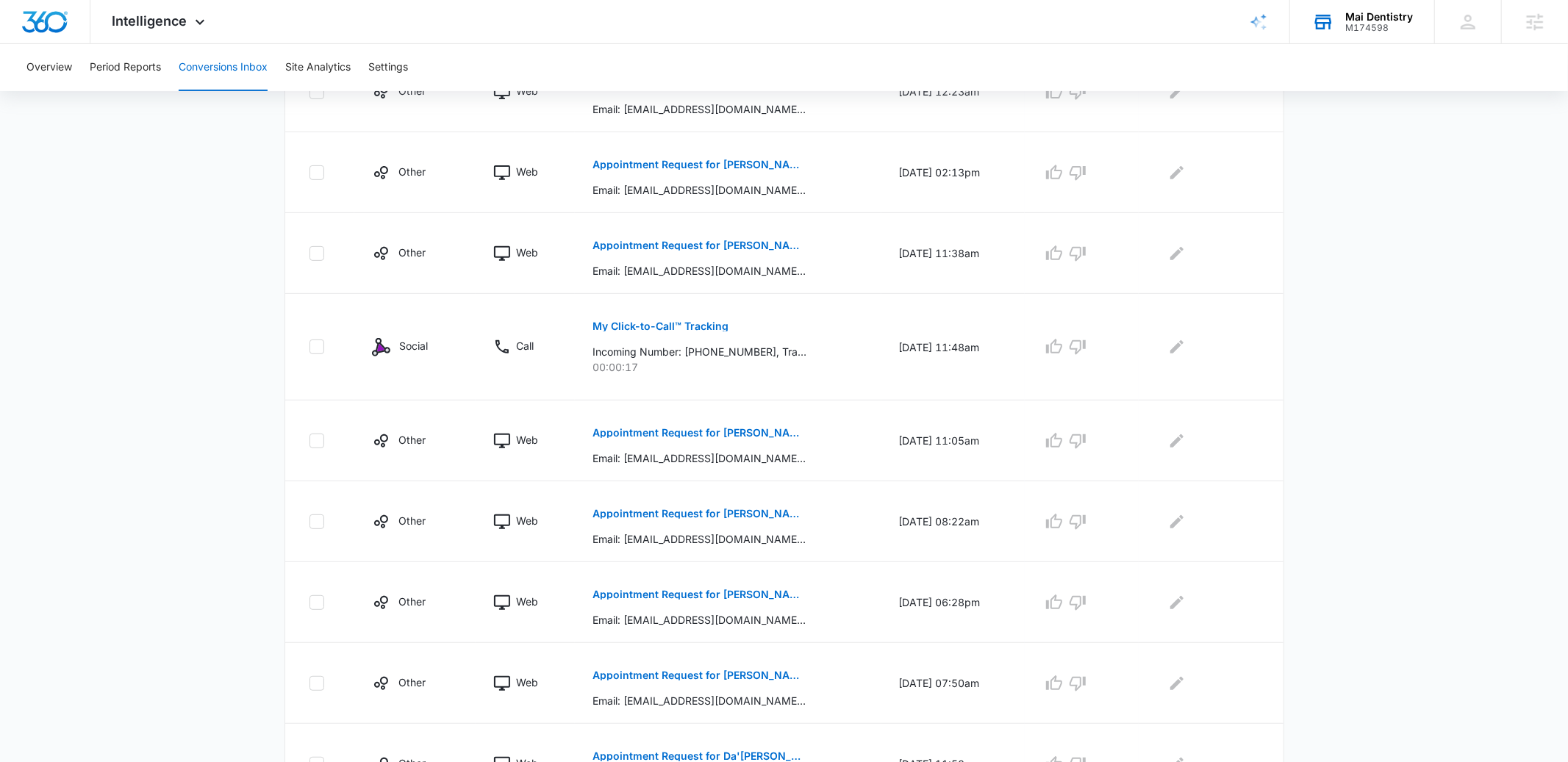
scroll to position [580, 0]
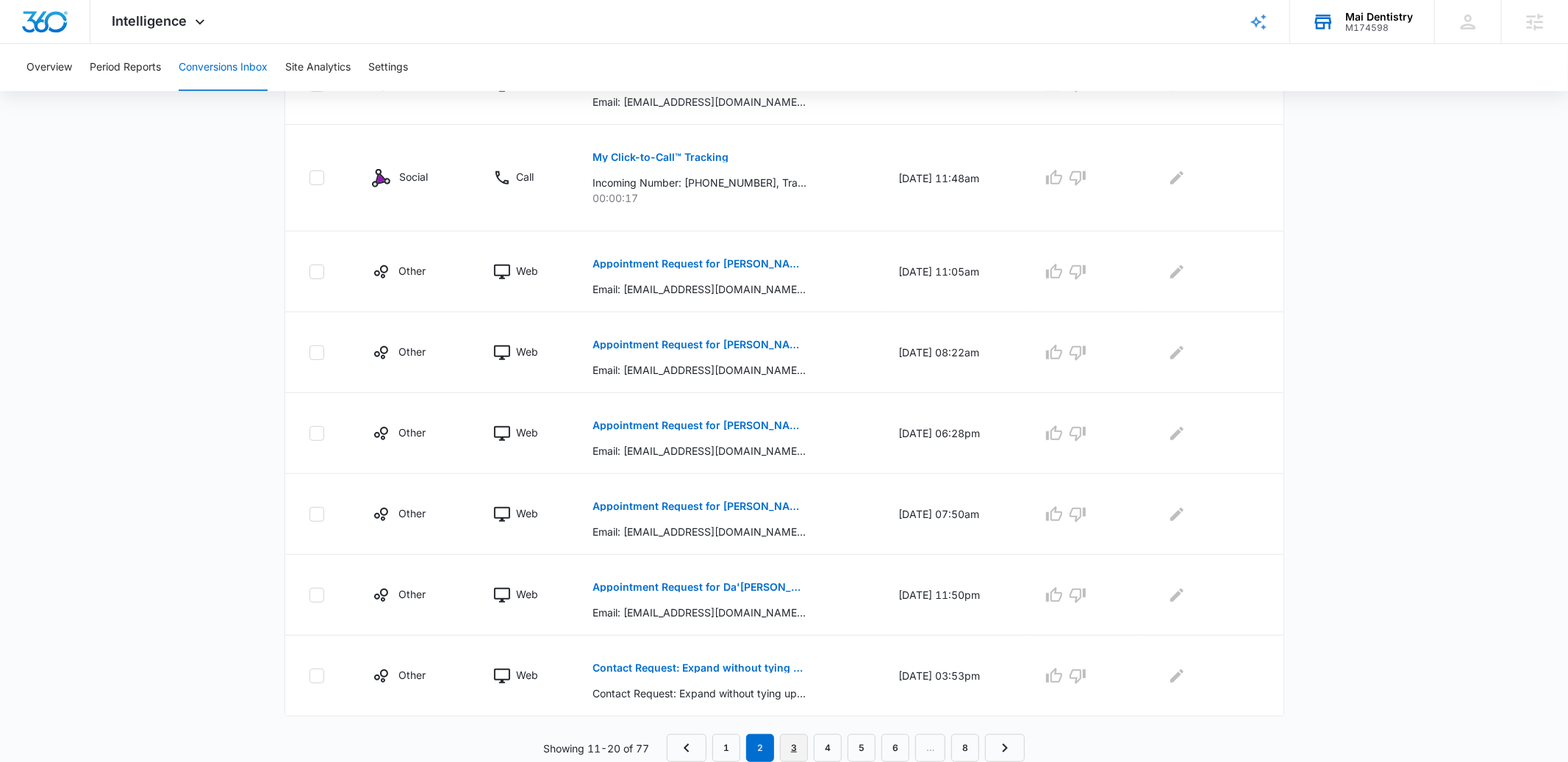
click at [795, 737] on link "3" at bounding box center [794, 748] width 28 height 28
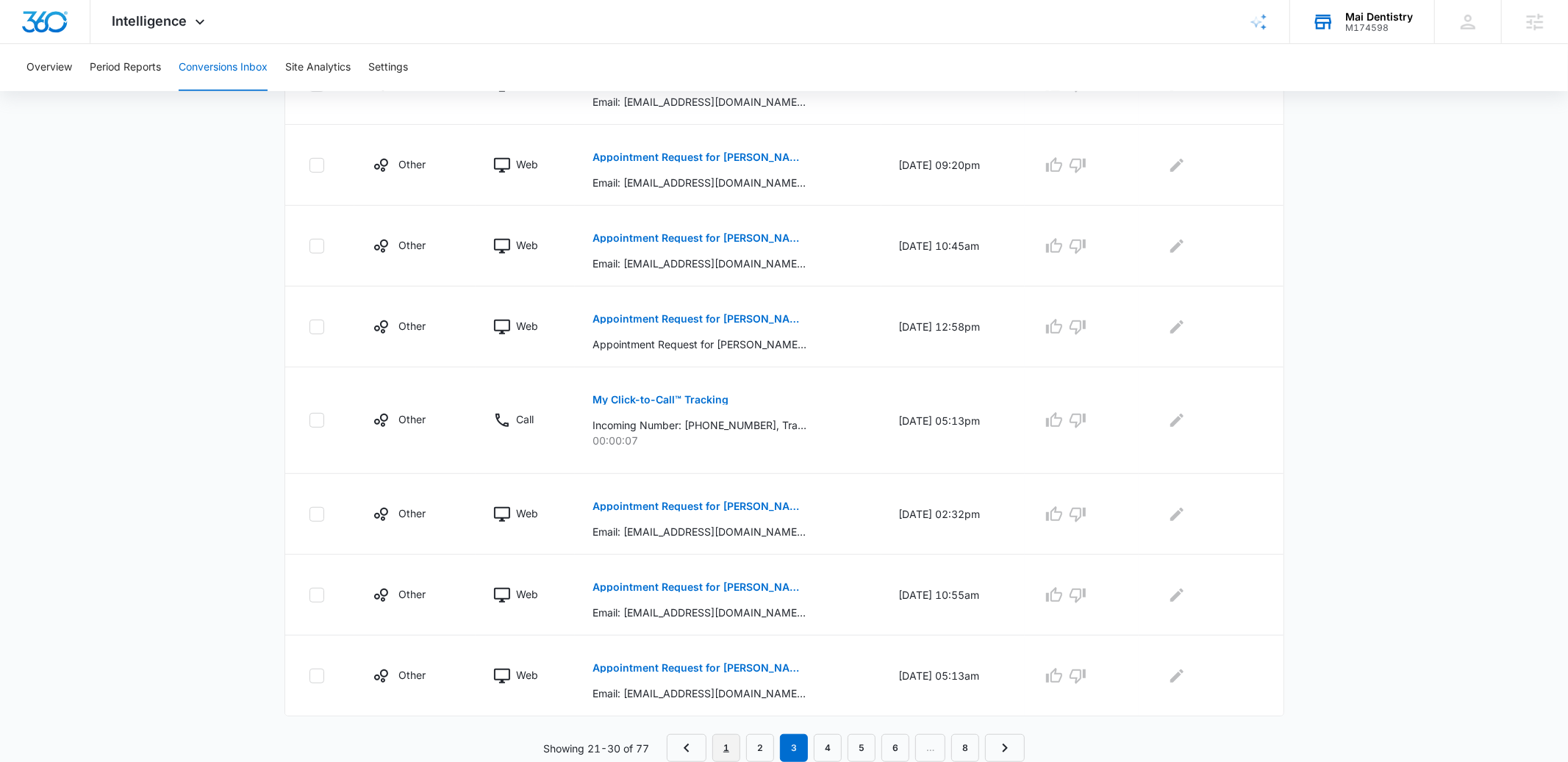
click at [730, 743] on link "1" at bounding box center [726, 748] width 28 height 28
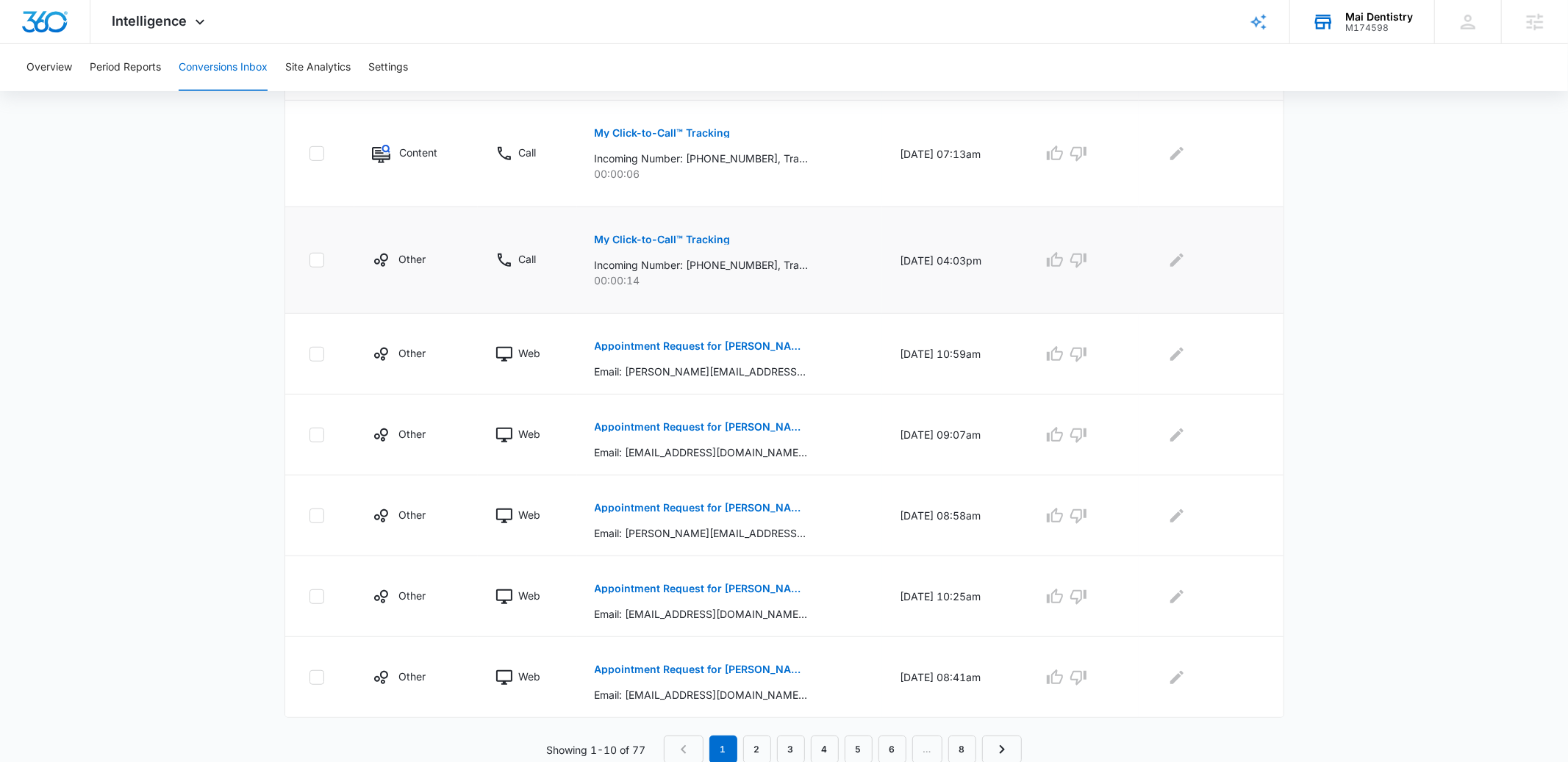
scroll to position [607, 0]
click at [726, 512] on button "Appointment Request for Naomi Wipert on 09/05/2025" at bounding box center [702, 506] width 214 height 35
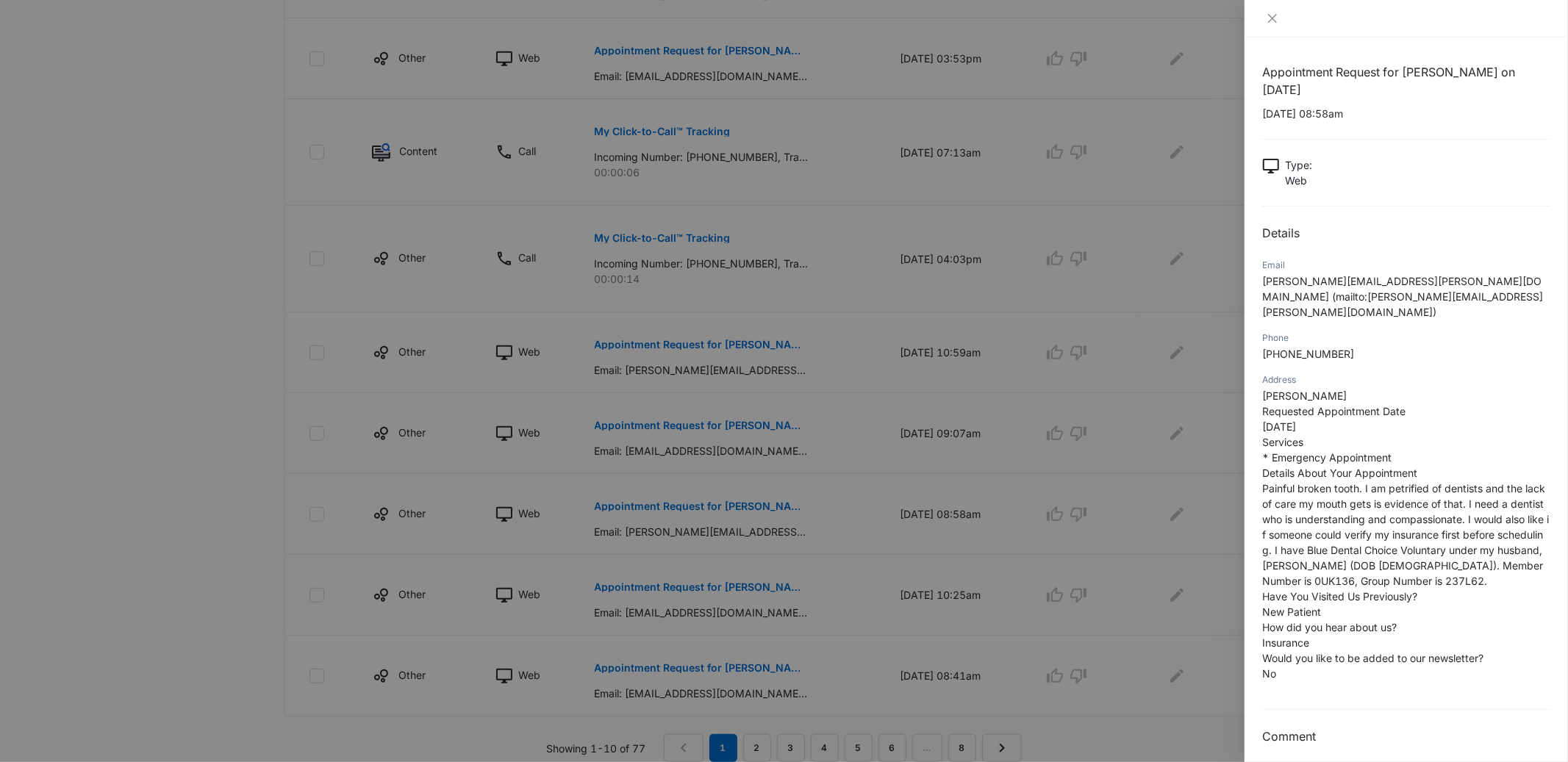
click at [1207, 209] on div at bounding box center [784, 381] width 1568 height 762
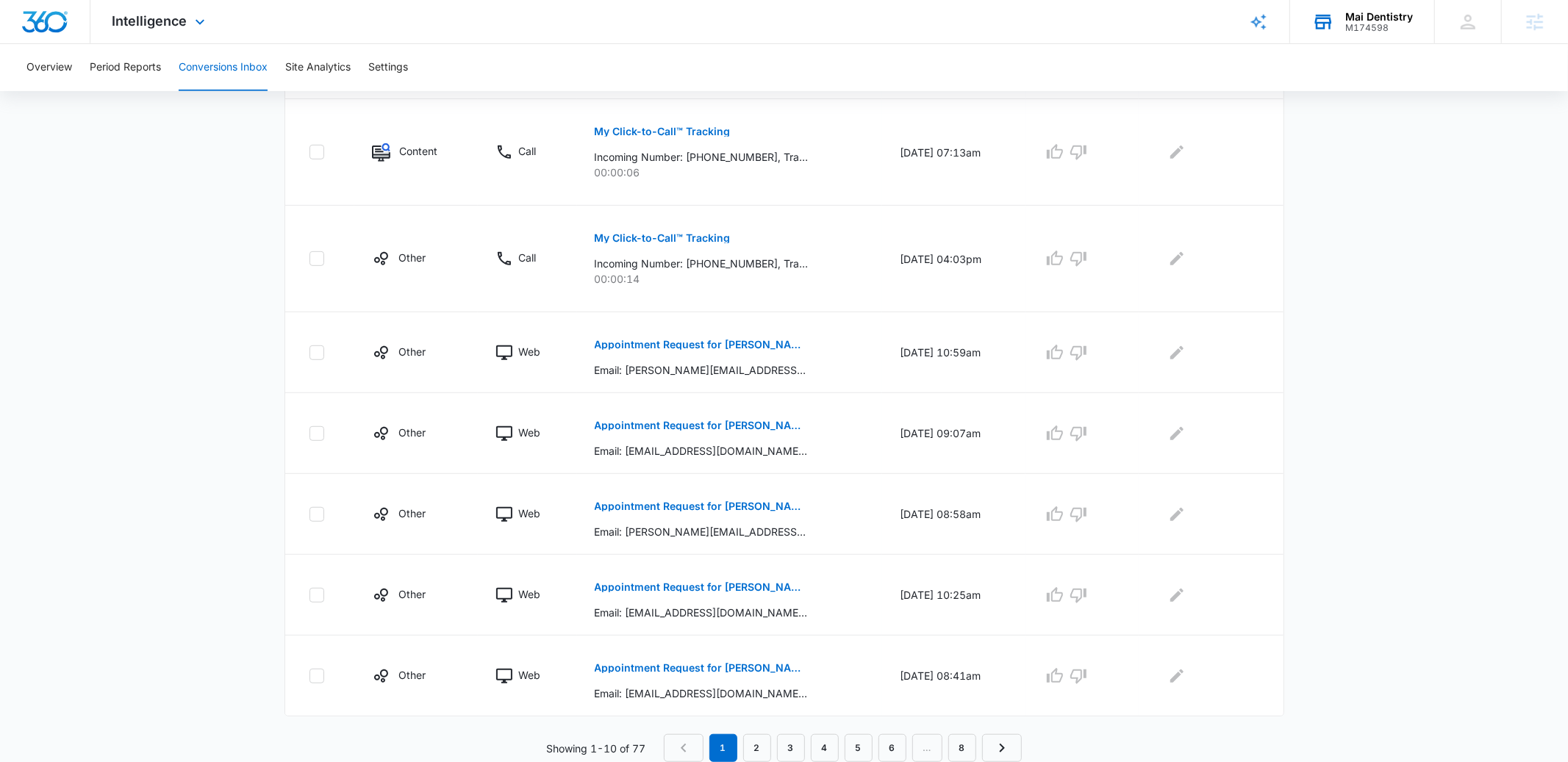
click at [151, 35] on div "Intelligence Apps Reputation Forms CRM Email Social Payments POS Content Ads In…" at bounding box center [160, 22] width 140 height 43
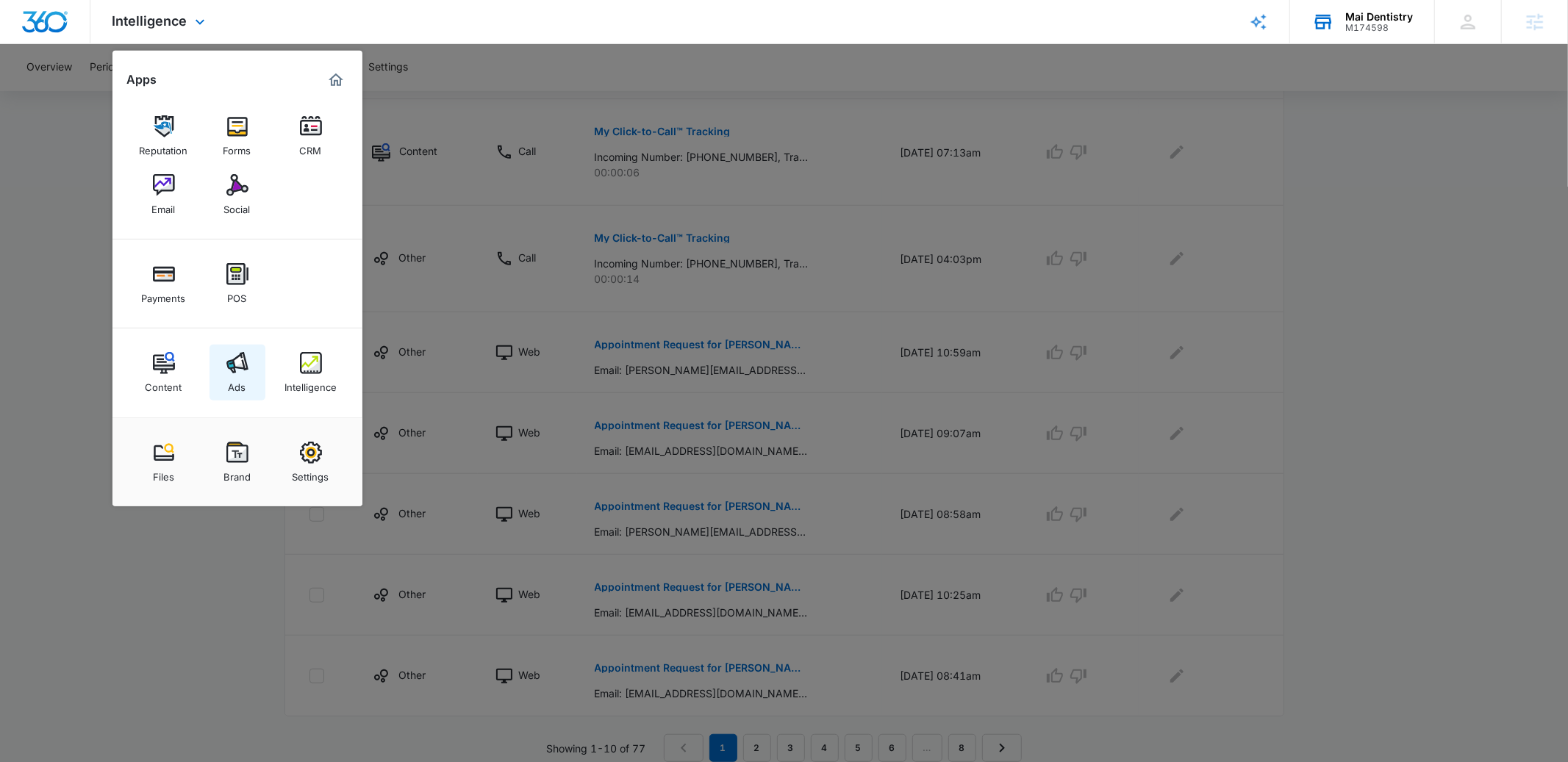
click at [251, 363] on link "Ads" at bounding box center [237, 373] width 56 height 56
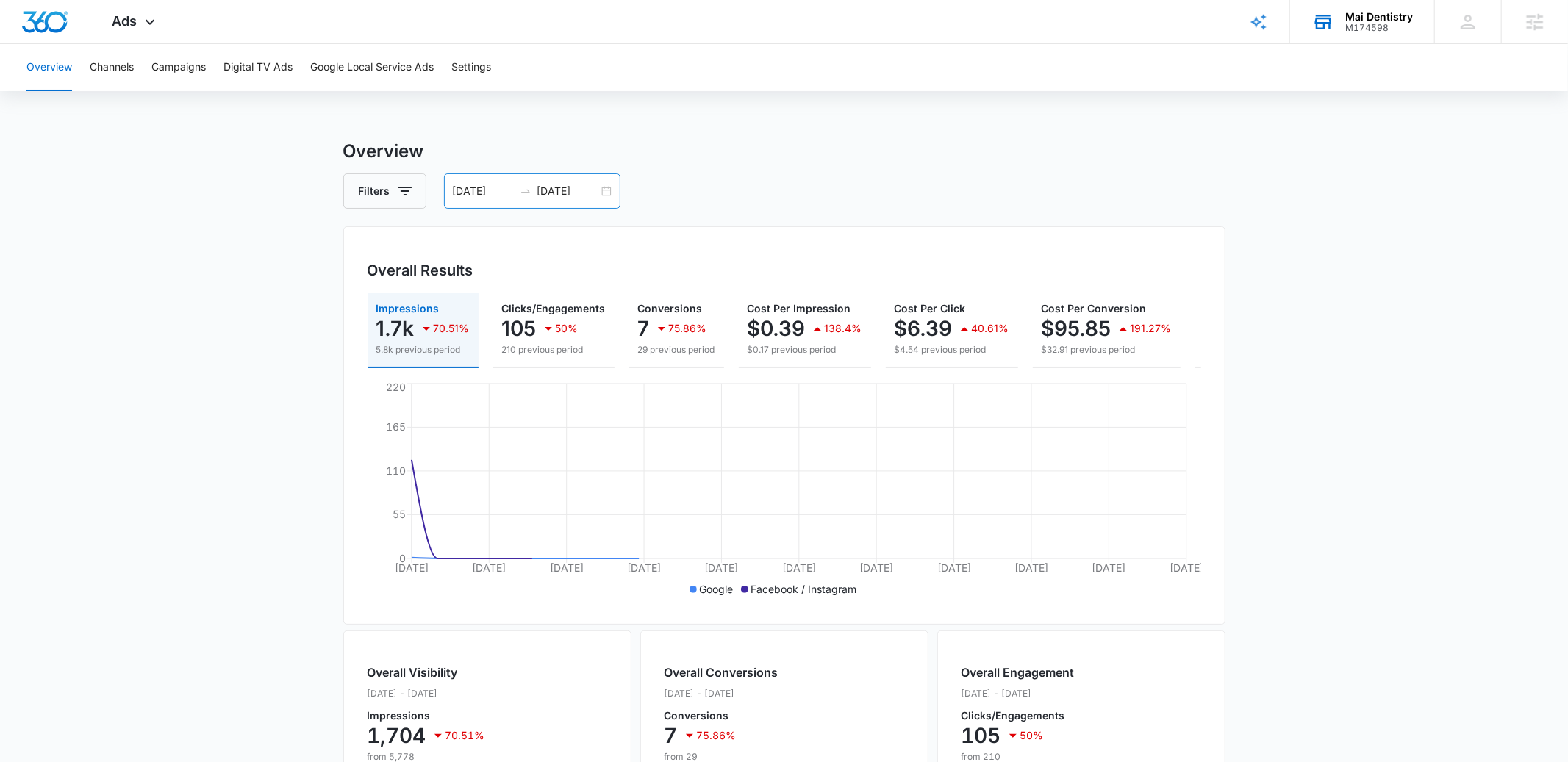
click at [608, 196] on div "08/05/2025 09/04/2025" at bounding box center [532, 191] width 176 height 35
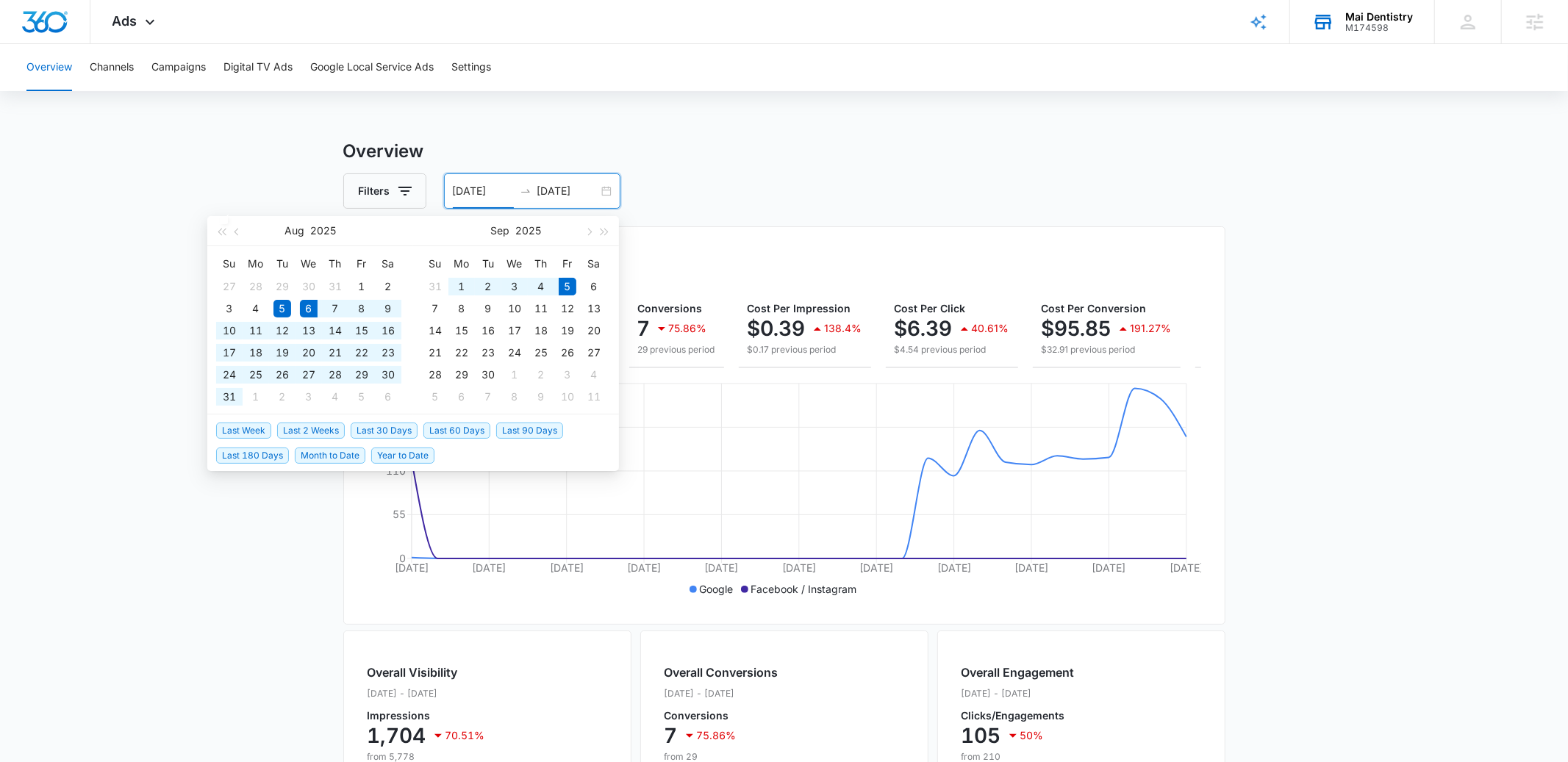
click at [402, 433] on span "Last 30 Days" at bounding box center [384, 430] width 67 height 16
type input "08/06/2025"
type input "09/05/2025"
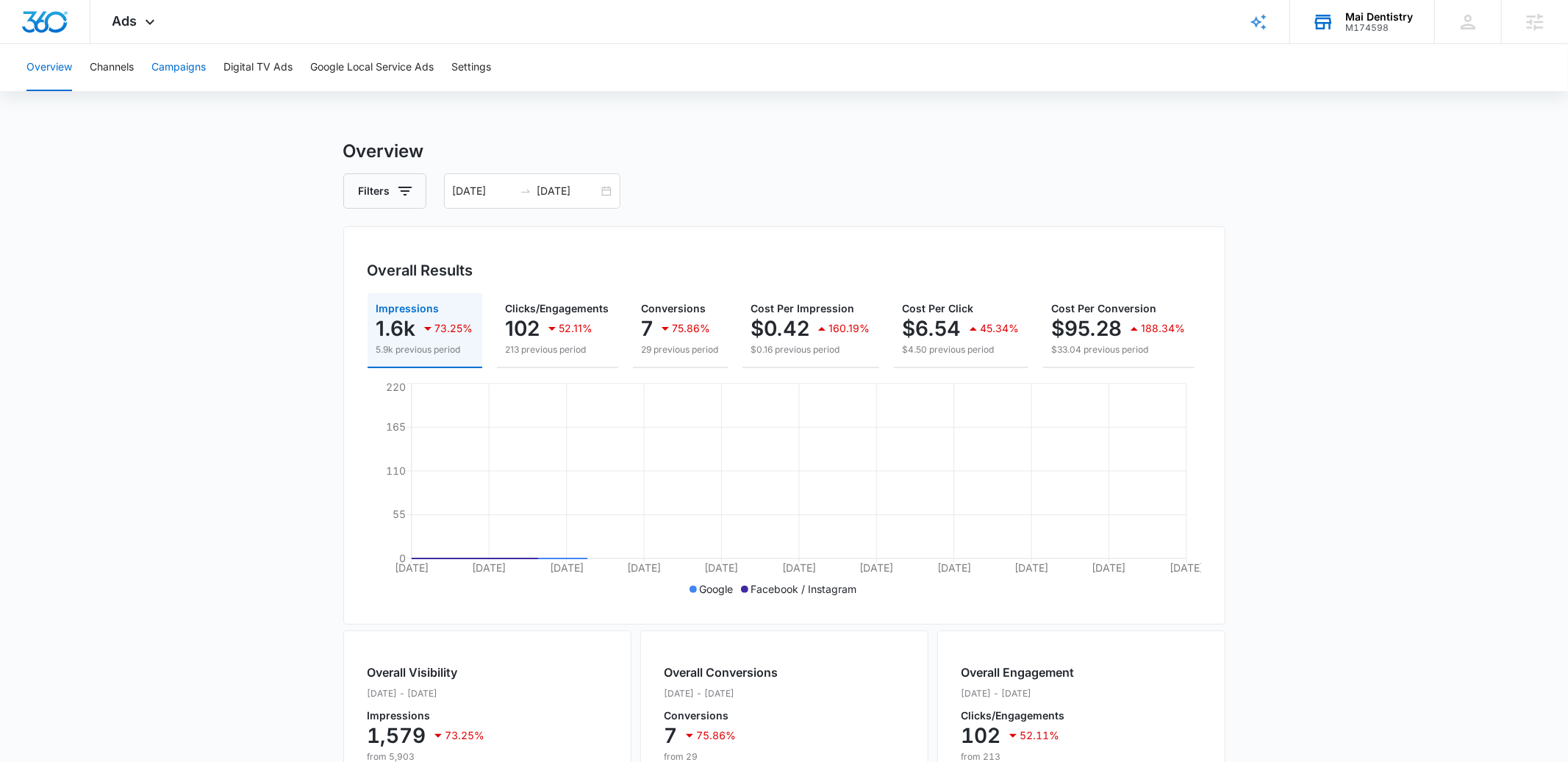
click at [161, 66] on button "Campaigns" at bounding box center [179, 67] width 55 height 47
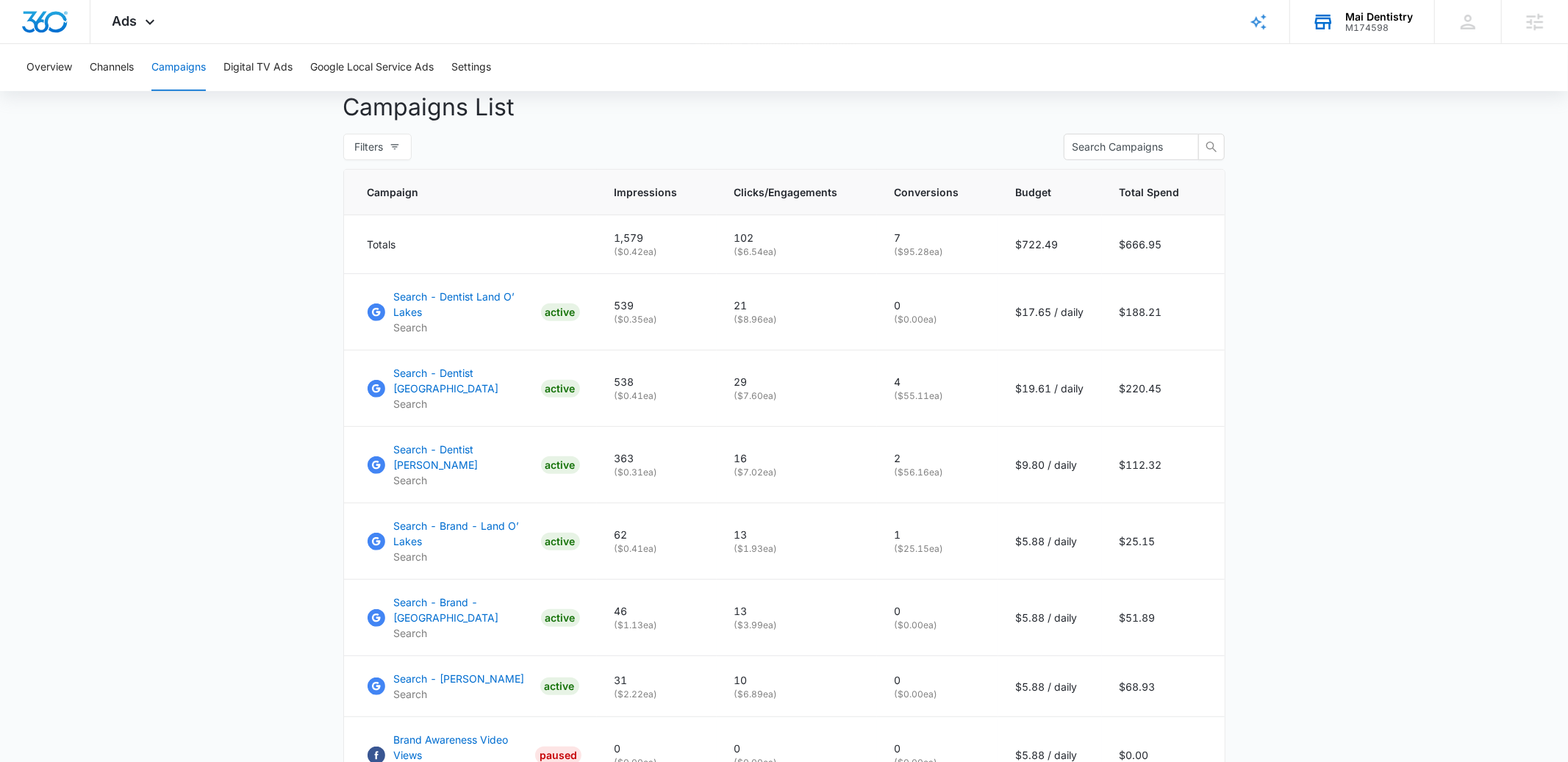
scroll to position [551, 0]
drag, startPoint x: 796, startPoint y: 392, endPoint x: 735, endPoint y: 390, distance: 61.0
click at [735, 390] on td "29 ( $7.60 ea)" at bounding box center [797, 386] width 160 height 76
drag, startPoint x: 1017, startPoint y: 379, endPoint x: 1060, endPoint y: 379, distance: 43.0
click at [1060, 379] on p "$19.61 / daily" at bounding box center [1050, 386] width 69 height 15
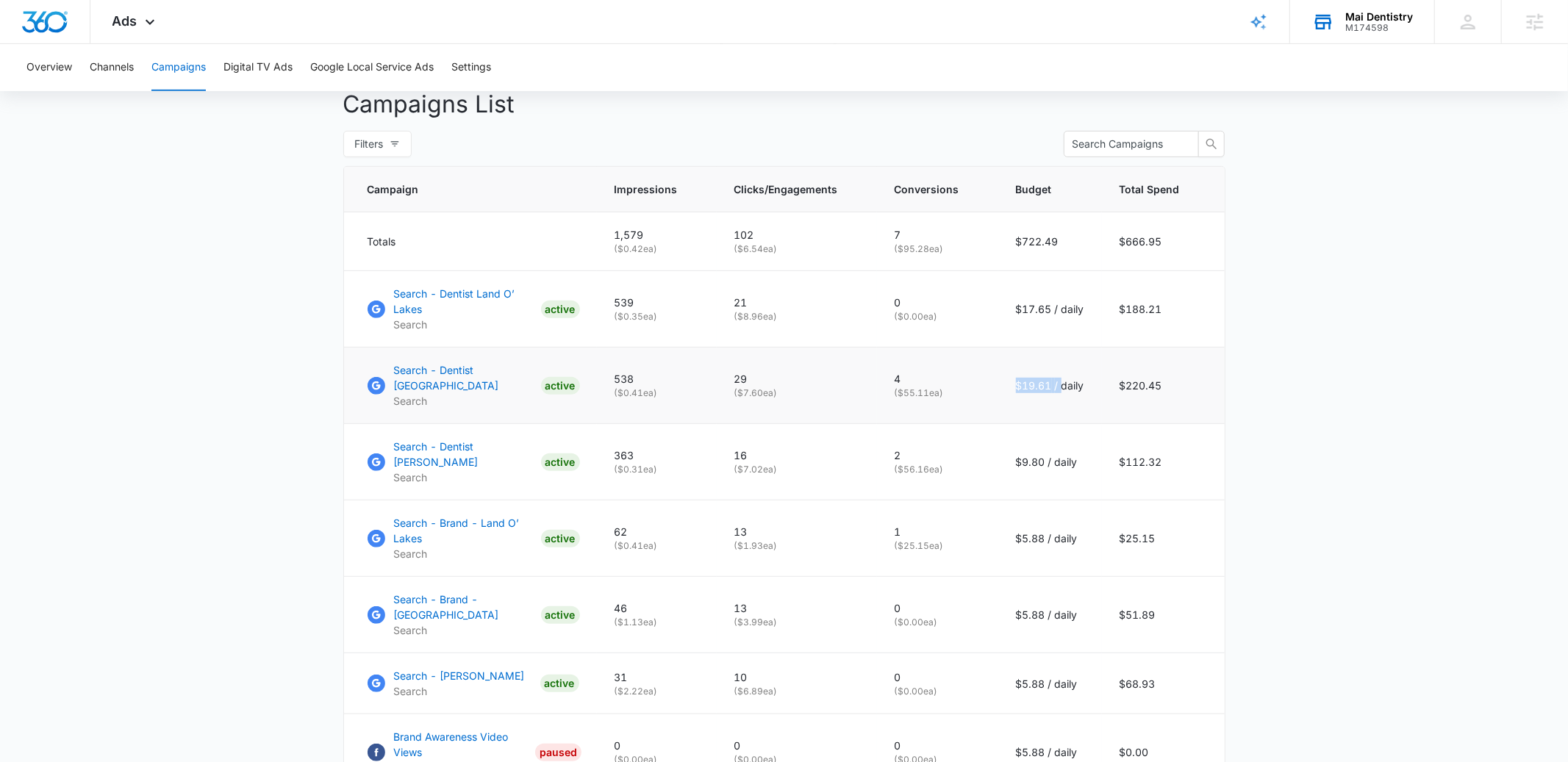
click at [922, 387] on p "( $55.11 ea)" at bounding box center [938, 393] width 86 height 13
